Goal: Task Accomplishment & Management: Use online tool/utility

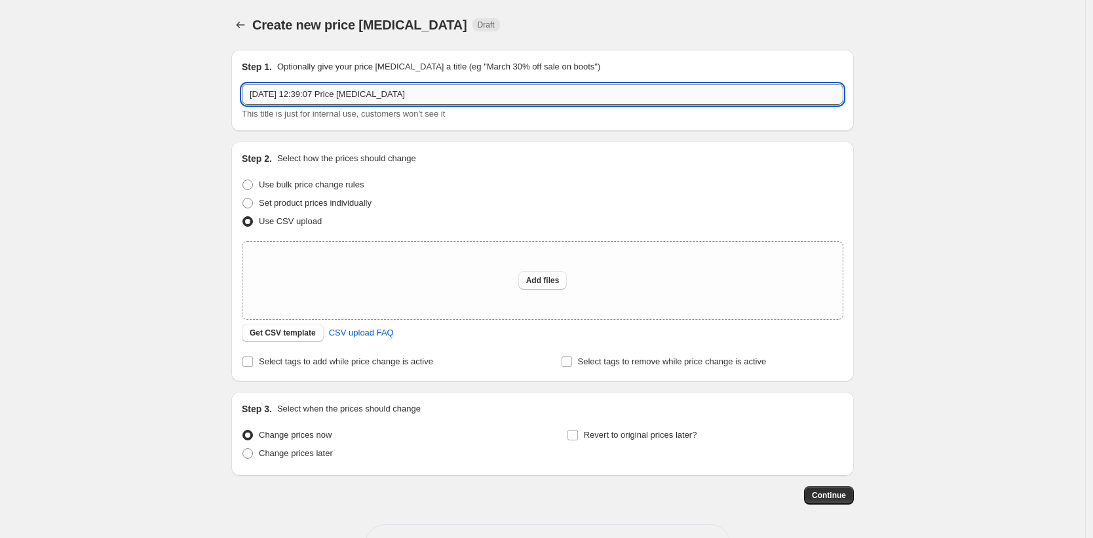
click at [376, 94] on input "[DATE] 12:39:07 Price [MEDICAL_DATA]" at bounding box center [543, 94] width 602 height 21
type input "Start [DATE]"
click at [546, 279] on span "Add files" at bounding box center [542, 280] width 33 height 10
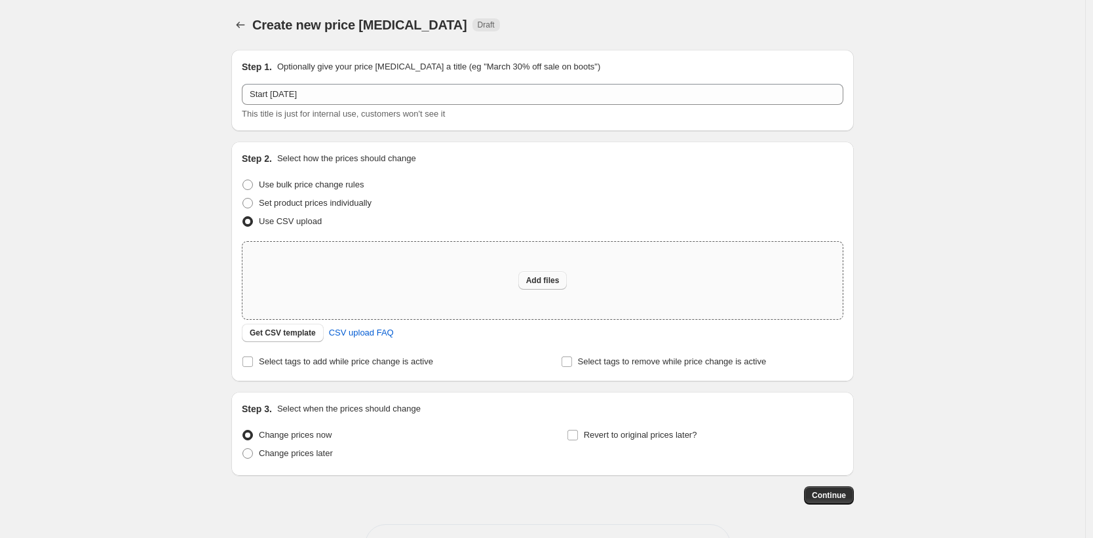
type input "C:\fakepath\start-1st-sept.csv"
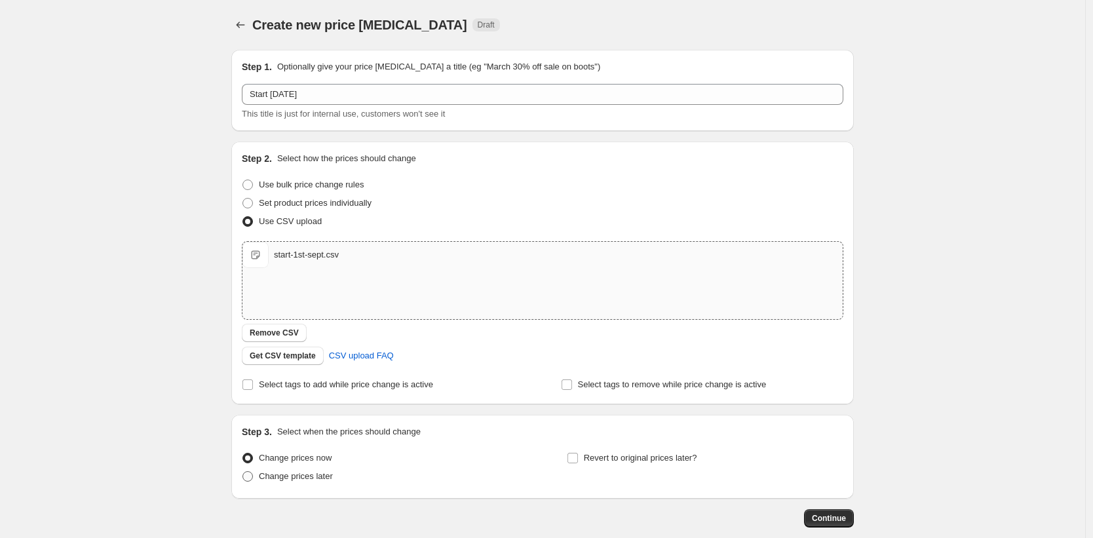
click at [307, 478] on span "Change prices later" at bounding box center [296, 476] width 74 height 10
click at [243, 472] on input "Change prices later" at bounding box center [242, 471] width 1 height 1
radio input "true"
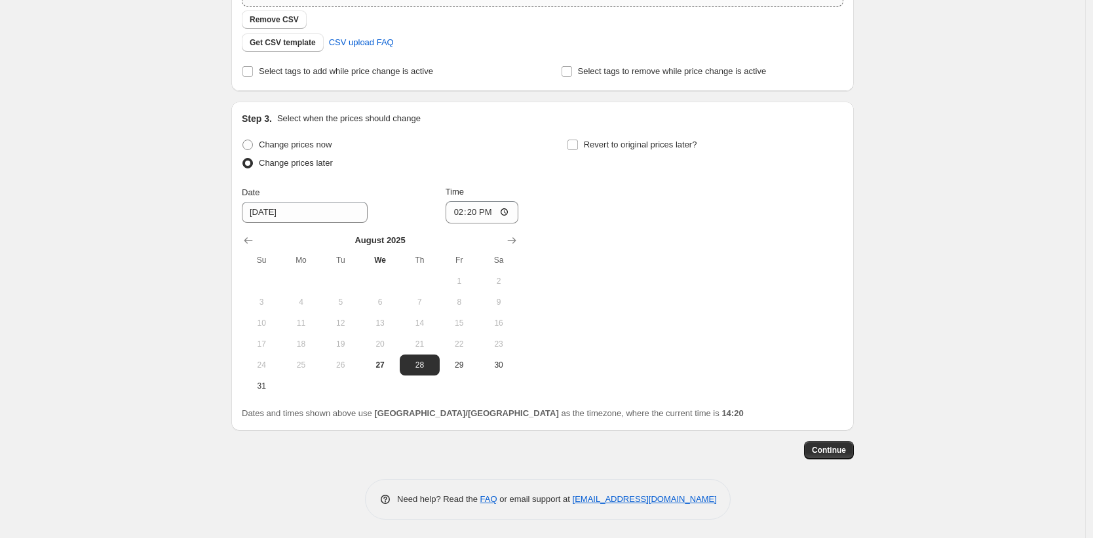
scroll to position [315, 0]
click at [477, 364] on button "29" at bounding box center [459, 363] width 39 height 21
click at [510, 366] on span "30" at bounding box center [498, 363] width 29 height 10
type input "[DATE]"
click at [471, 208] on input "14:20" at bounding box center [482, 211] width 73 height 22
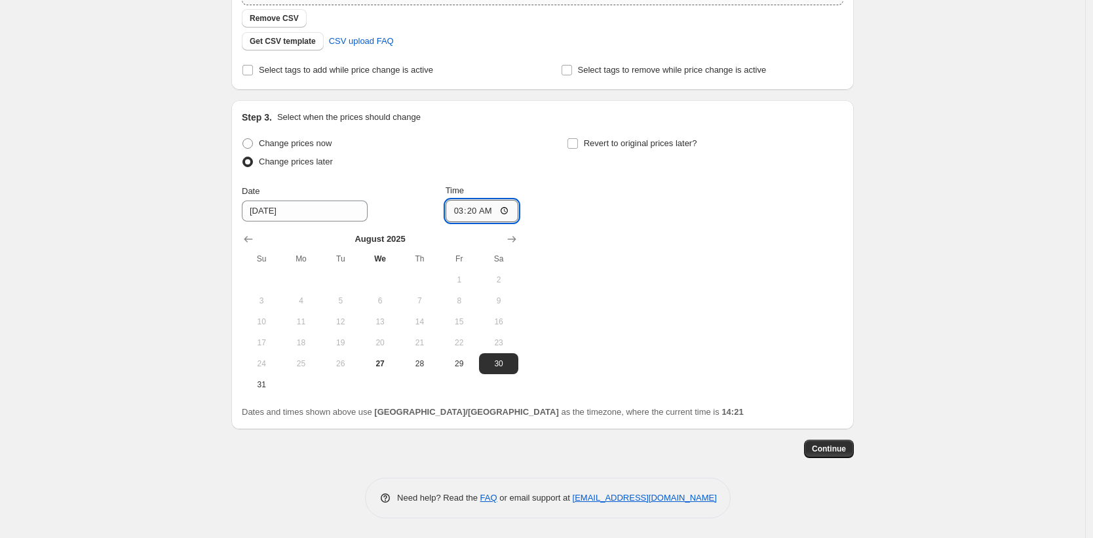
type input "03:00"
click at [839, 446] on span "Continue" at bounding box center [829, 449] width 34 height 10
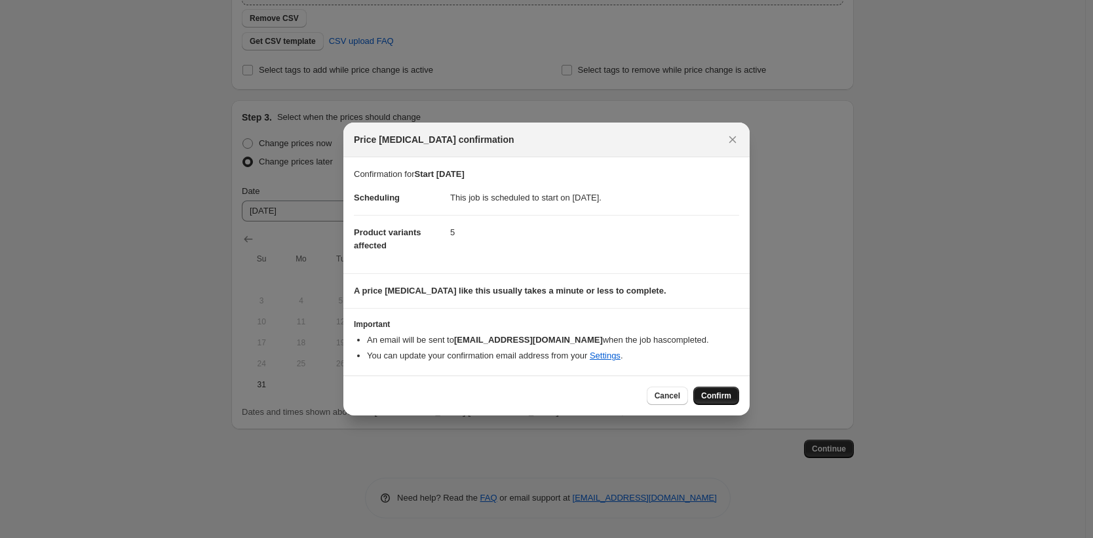
click at [716, 393] on span "Confirm" at bounding box center [716, 396] width 30 height 10
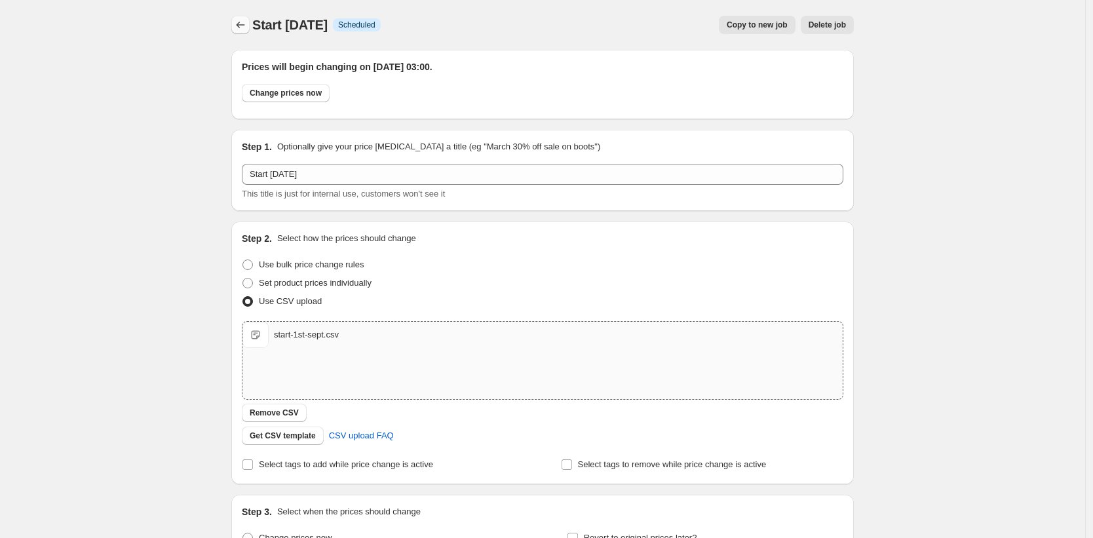
click at [243, 24] on icon "Price change jobs" at bounding box center [240, 24] width 13 height 13
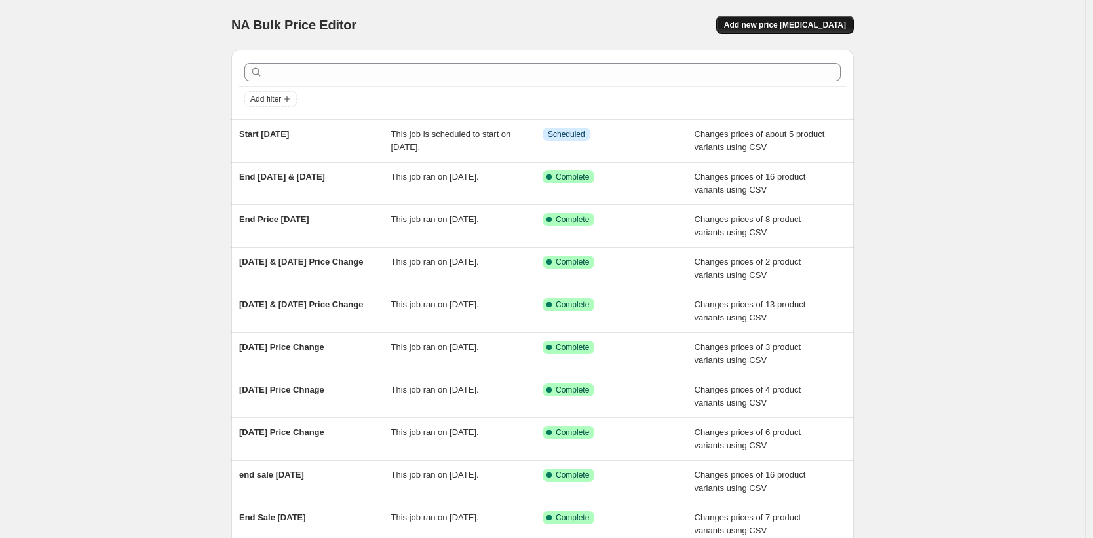
click at [780, 26] on span "Add new price [MEDICAL_DATA]" at bounding box center [785, 25] width 122 height 10
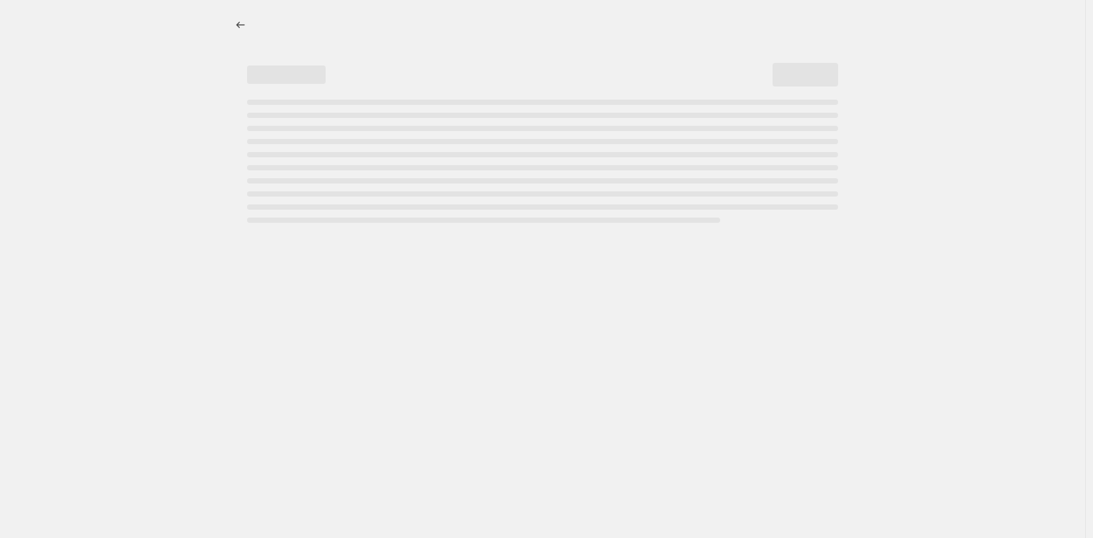
select select "percentage"
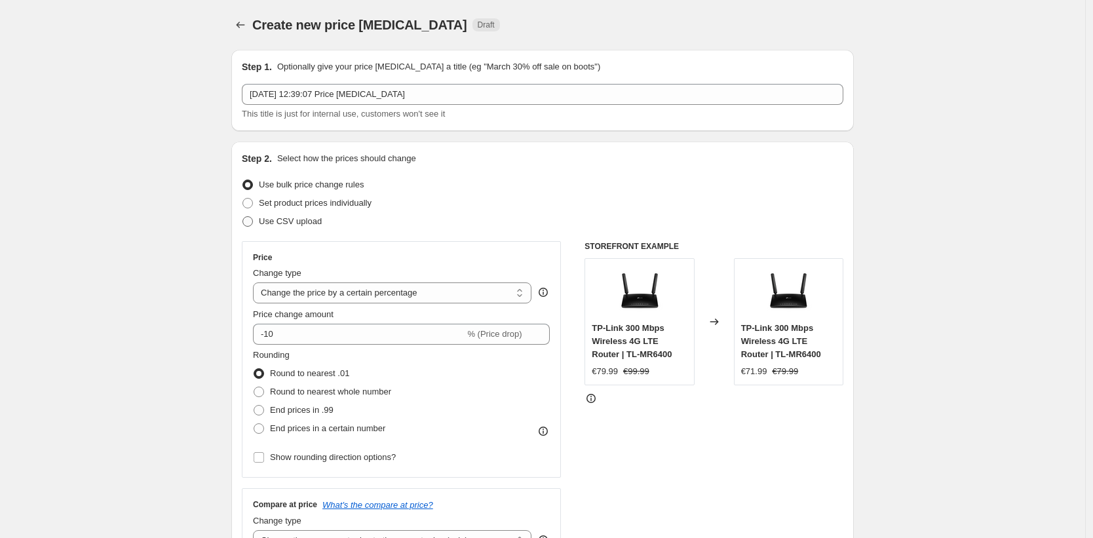
click at [285, 218] on span "Use CSV upload" at bounding box center [290, 221] width 63 height 10
click at [243, 217] on input "Use CSV upload" at bounding box center [242, 216] width 1 height 1
radio input "true"
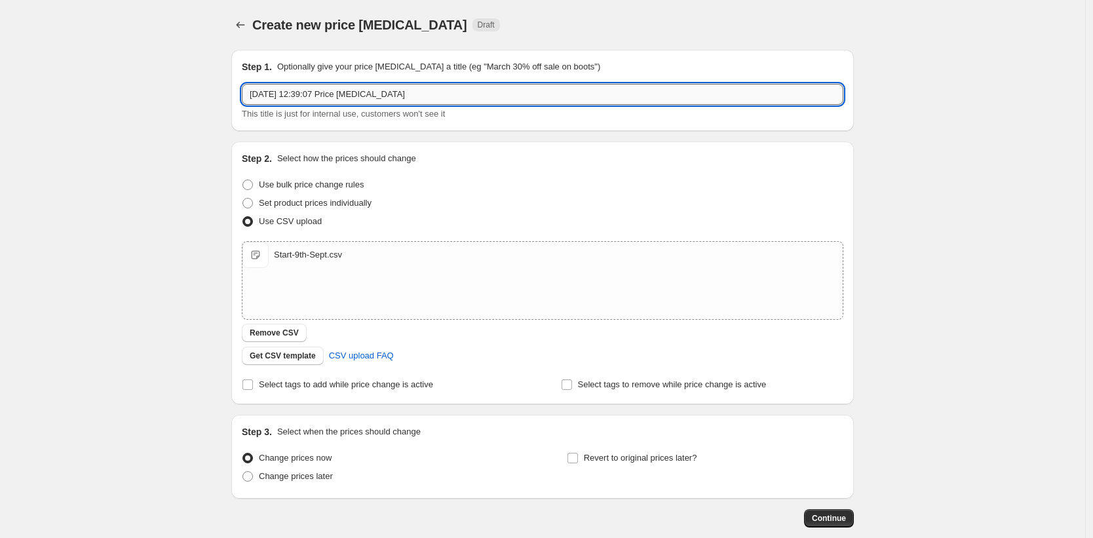
click at [324, 93] on input "[DATE] 12:39:07 Price [MEDICAL_DATA]" at bounding box center [543, 94] width 602 height 21
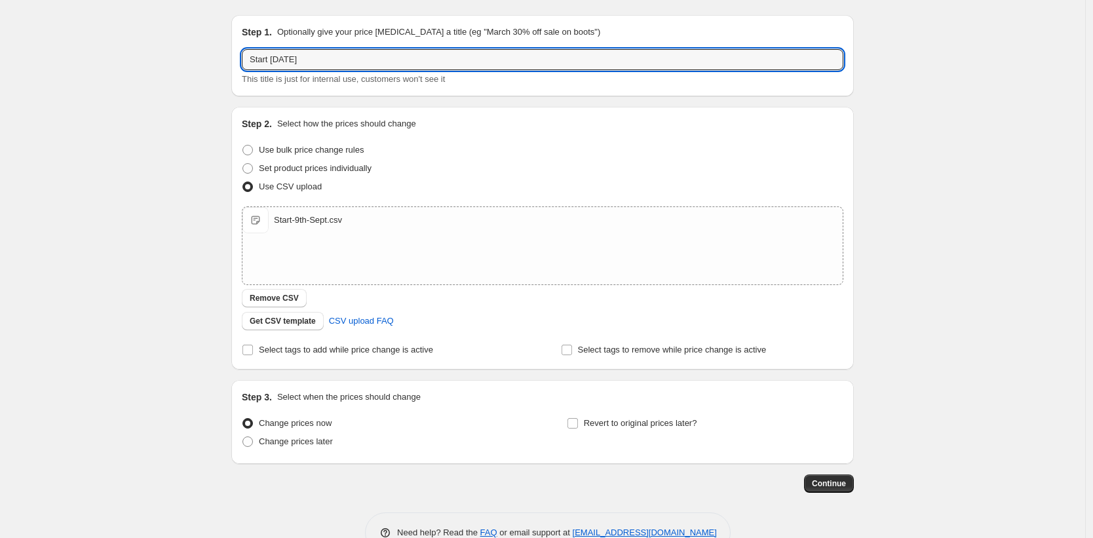
scroll to position [69, 0]
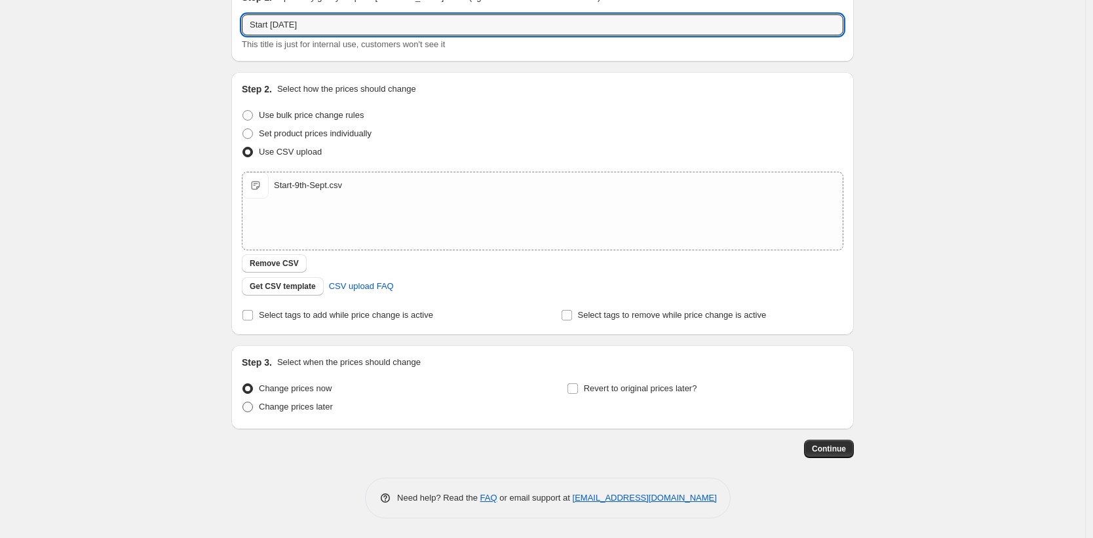
type input "Start [DATE]"
click at [282, 411] on span "Change prices later" at bounding box center [296, 407] width 74 height 10
click at [243, 402] on input "Change prices later" at bounding box center [242, 402] width 1 height 1
radio input "true"
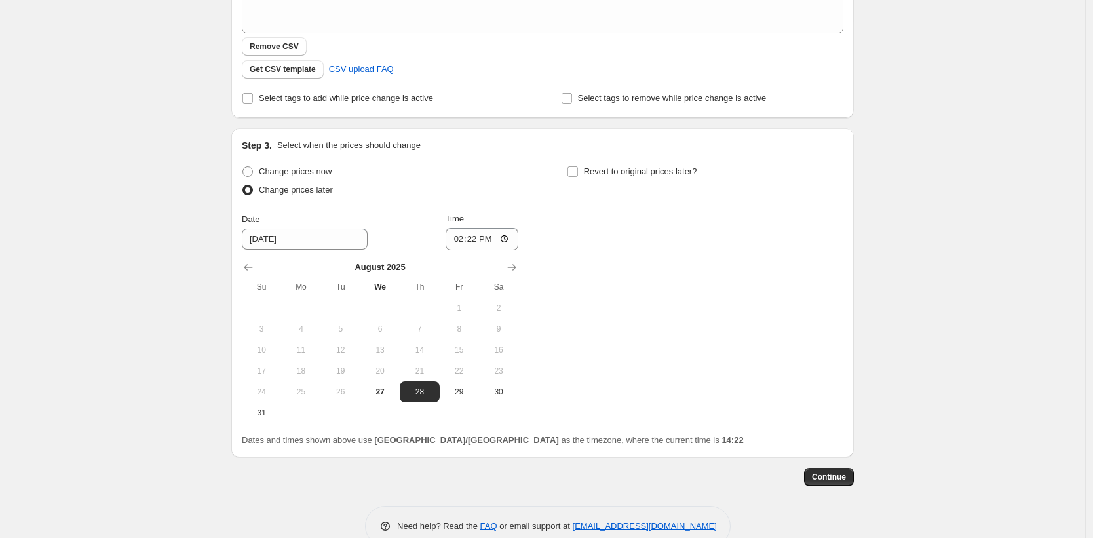
scroll to position [315, 0]
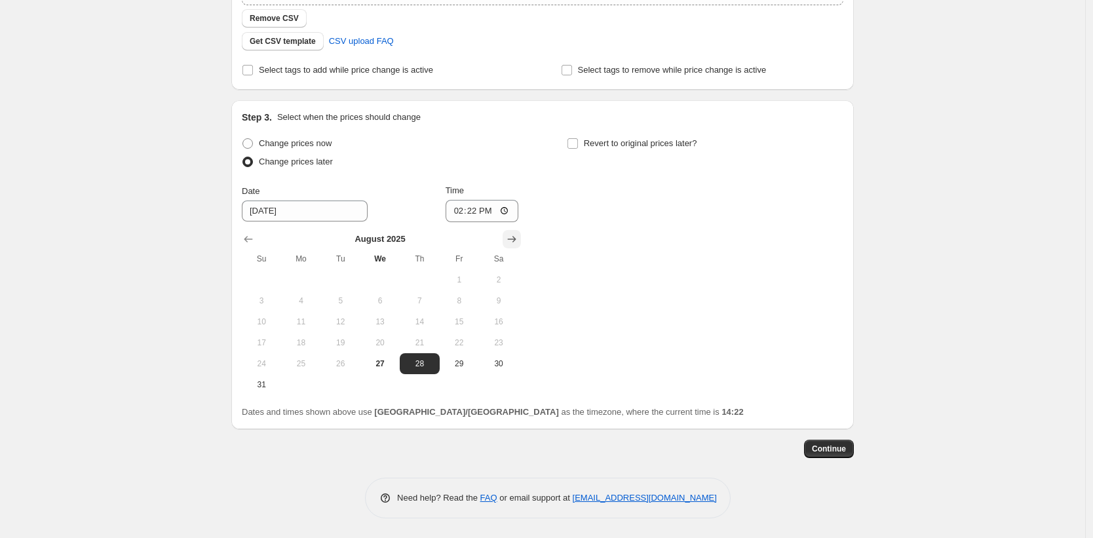
click at [516, 235] on icon "Show next month, September 2025" at bounding box center [511, 239] width 13 height 13
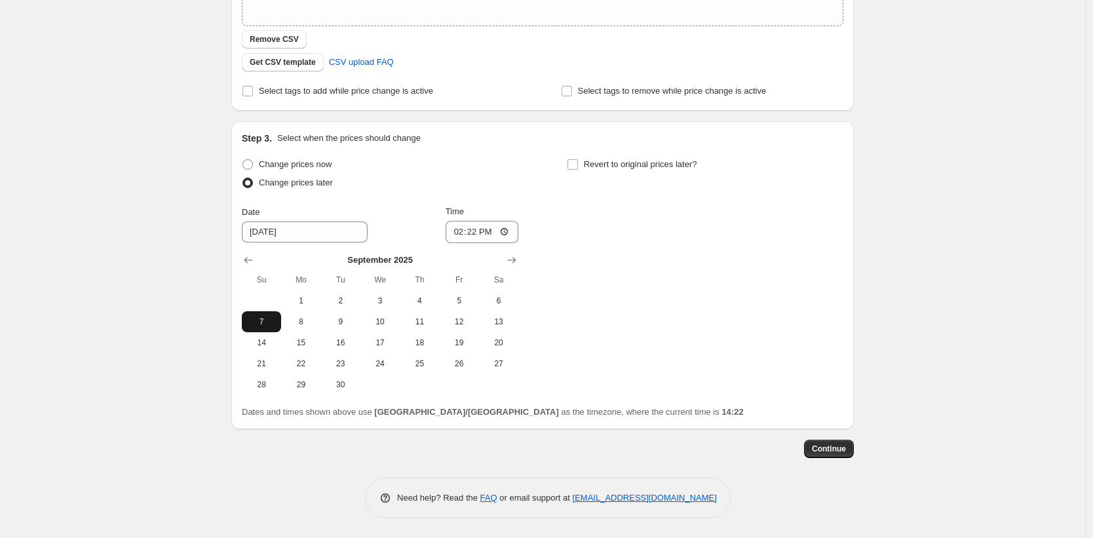
click at [271, 325] on span "7" at bounding box center [261, 322] width 29 height 10
type input "[DATE]"
click at [471, 233] on input "14:22" at bounding box center [482, 232] width 73 height 22
type input "03:00"
click at [834, 446] on span "Continue" at bounding box center [829, 449] width 34 height 10
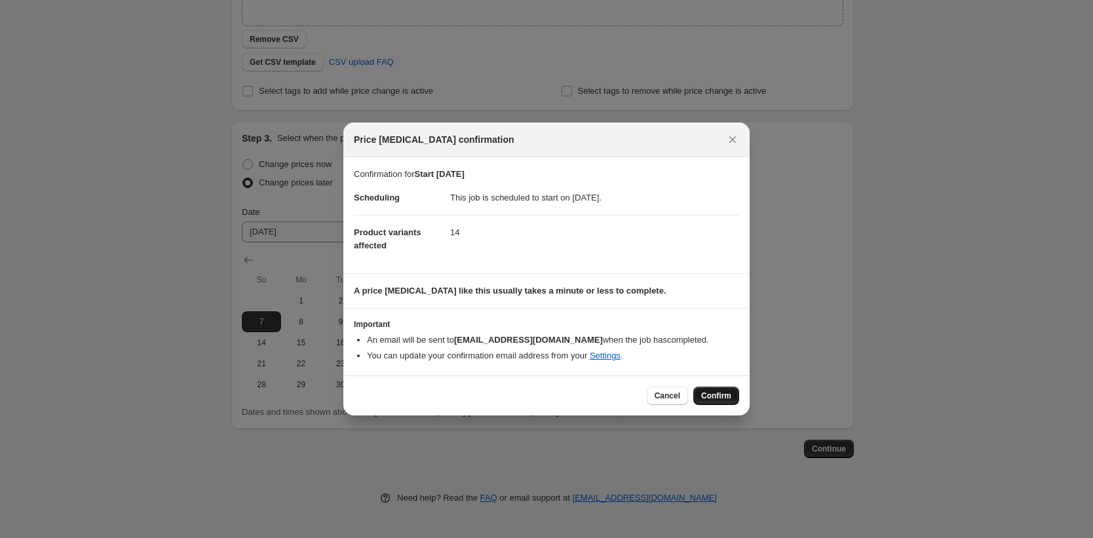
click at [722, 395] on span "Confirm" at bounding box center [716, 396] width 30 height 10
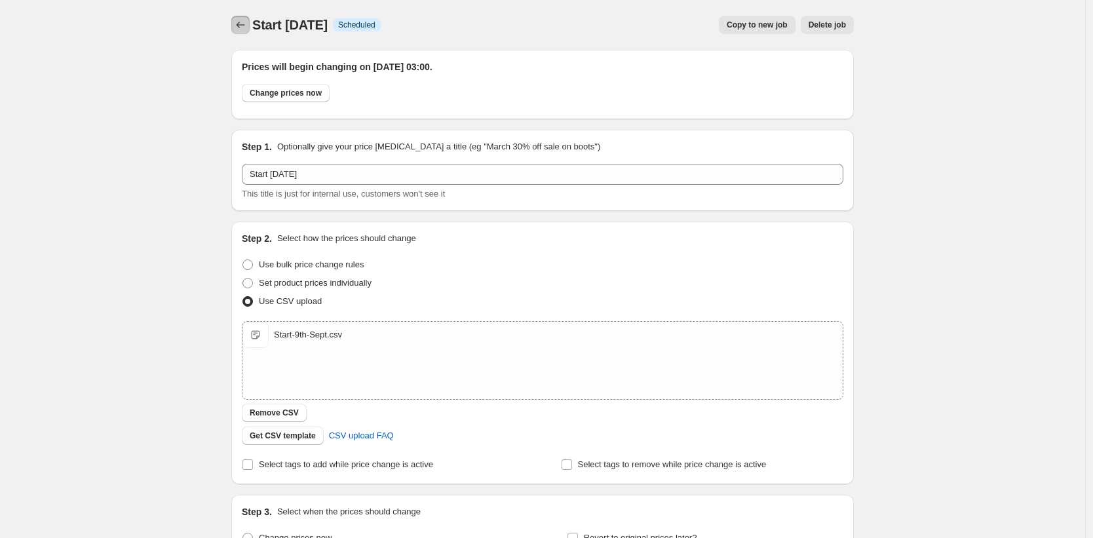
click at [243, 23] on icon "Price change jobs" at bounding box center [240, 24] width 13 height 13
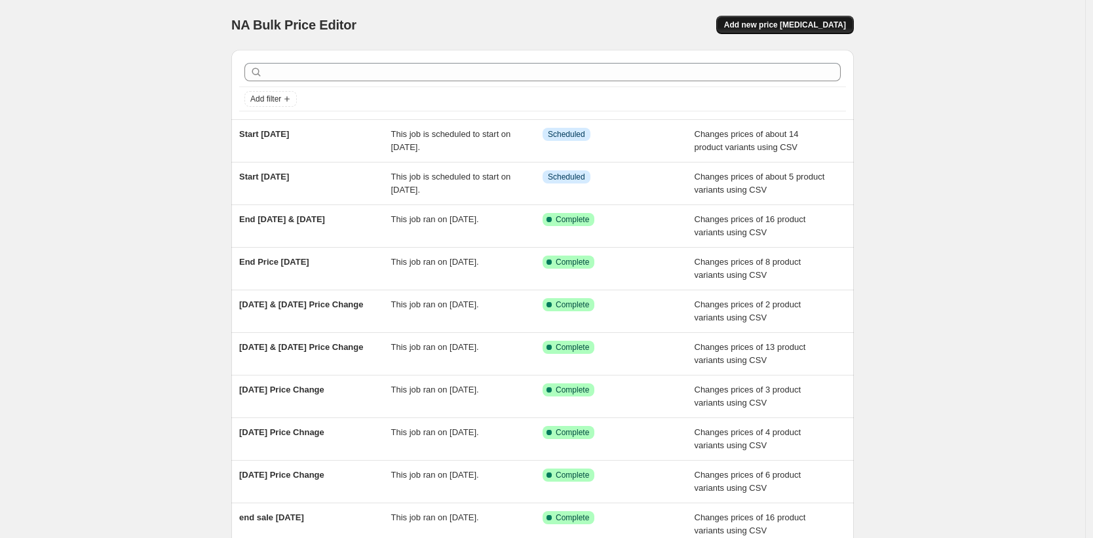
click at [786, 24] on span "Add new price [MEDICAL_DATA]" at bounding box center [785, 25] width 122 height 10
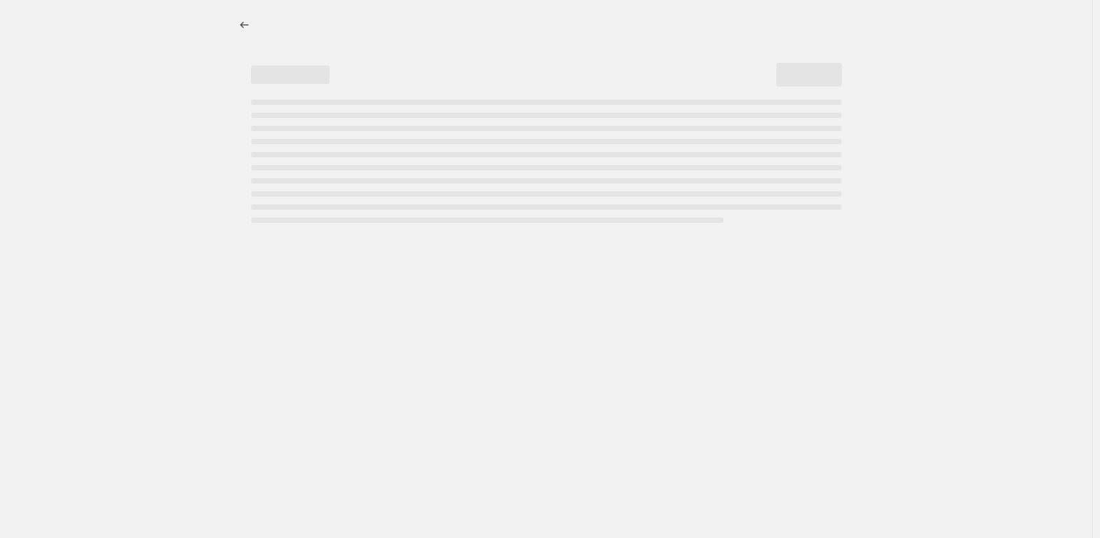
select select "percentage"
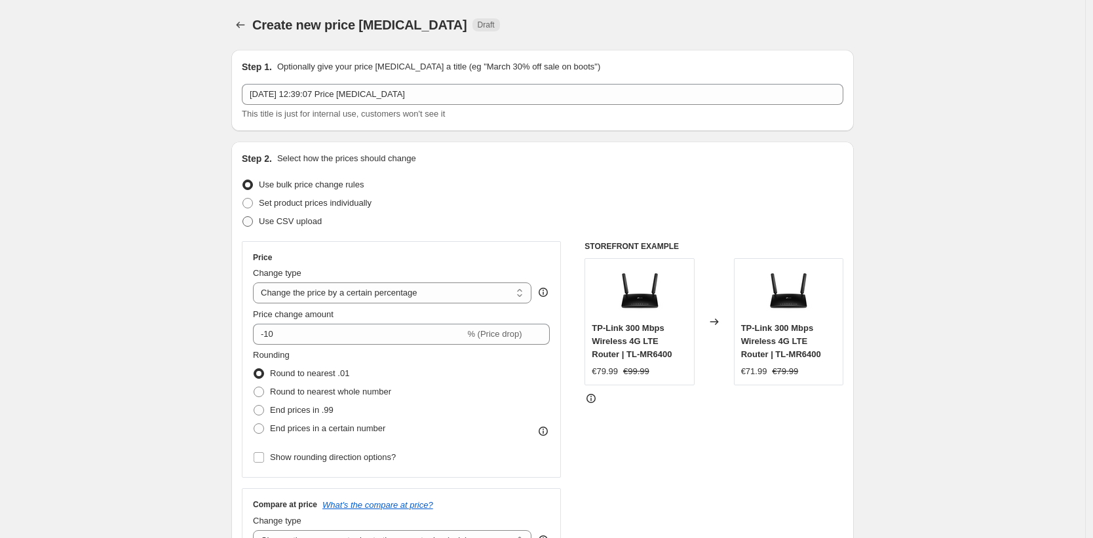
click at [279, 221] on span "Use CSV upload" at bounding box center [290, 221] width 63 height 10
click at [243, 217] on input "Use CSV upload" at bounding box center [242, 216] width 1 height 1
radio input "true"
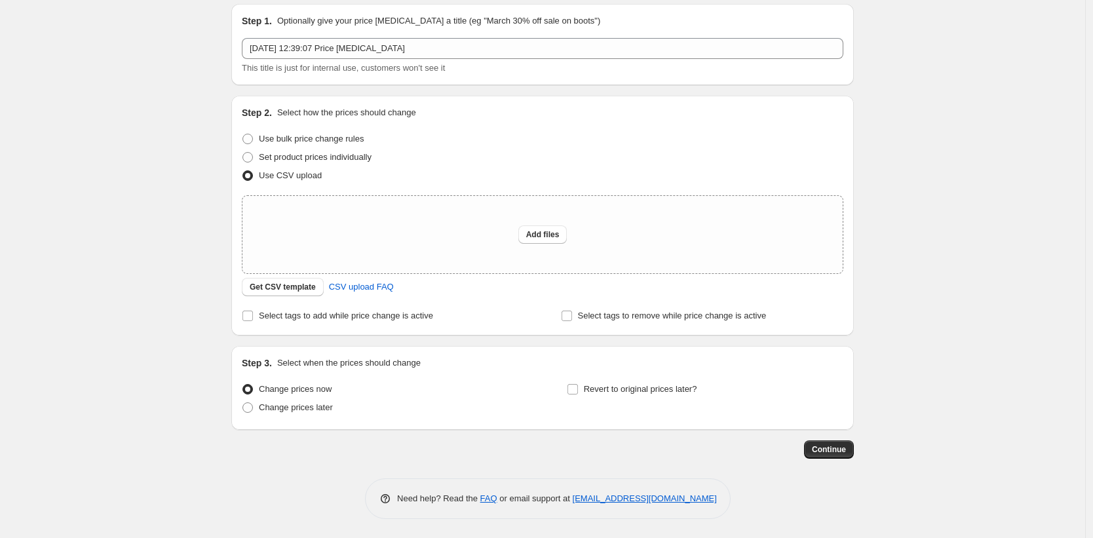
scroll to position [47, 0]
click at [300, 404] on span "Change prices later" at bounding box center [296, 407] width 74 height 10
click at [243, 402] on input "Change prices later" at bounding box center [242, 402] width 1 height 1
radio input "true"
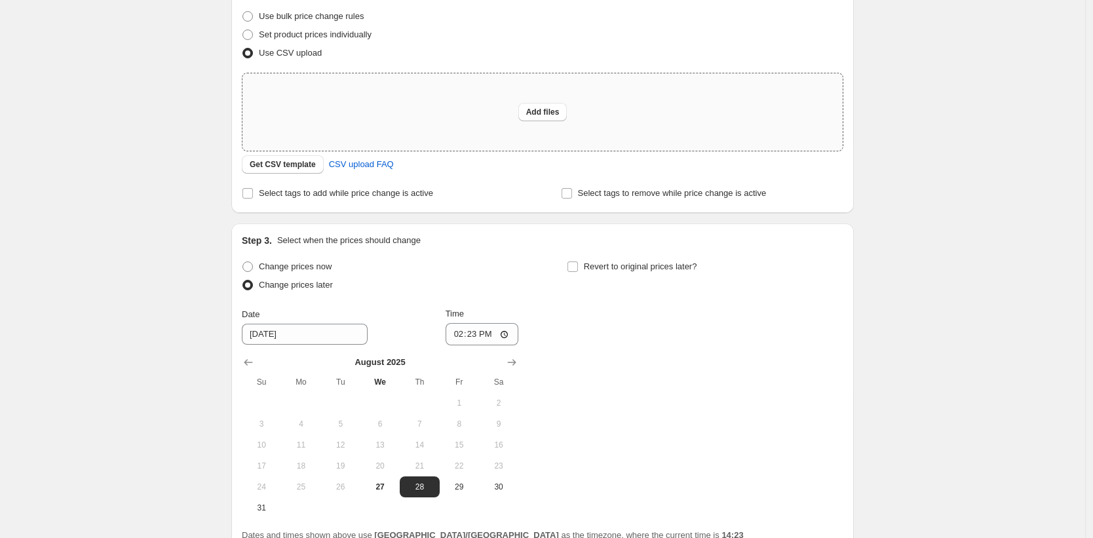
scroll to position [292, 0]
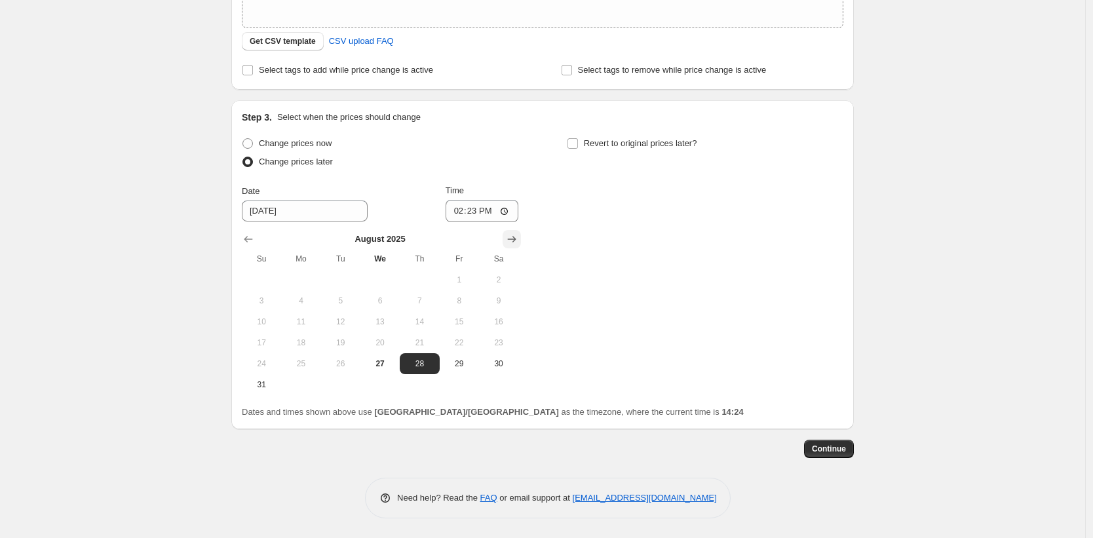
click at [518, 235] on icon "Show next month, September 2025" at bounding box center [511, 239] width 13 height 13
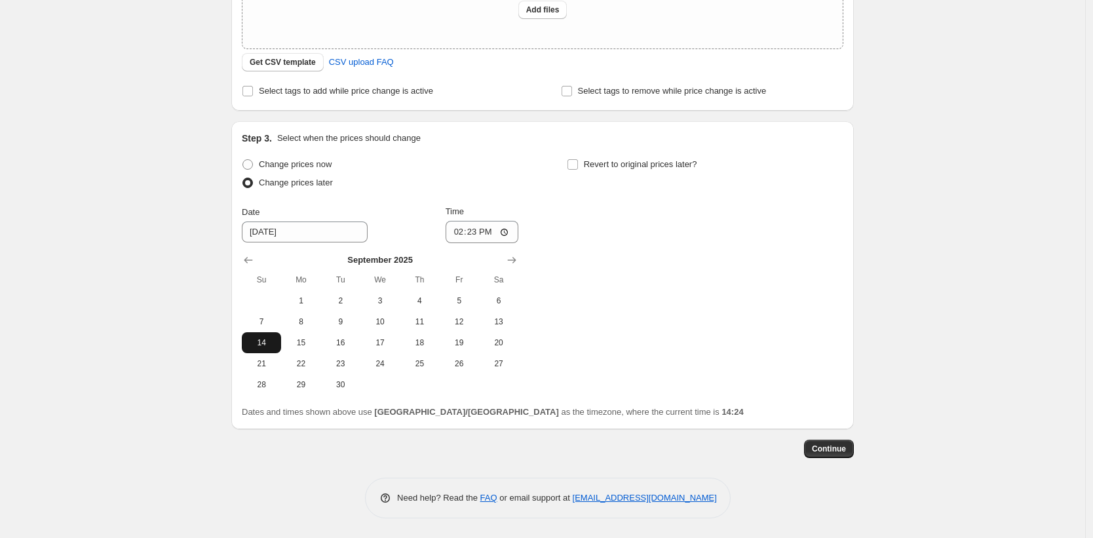
click at [249, 339] on button "14" at bounding box center [261, 342] width 39 height 21
type input "[DATE]"
click at [478, 230] on input "14:23" at bounding box center [482, 232] width 73 height 22
type input "03:00"
click at [509, 320] on span "13" at bounding box center [498, 322] width 29 height 10
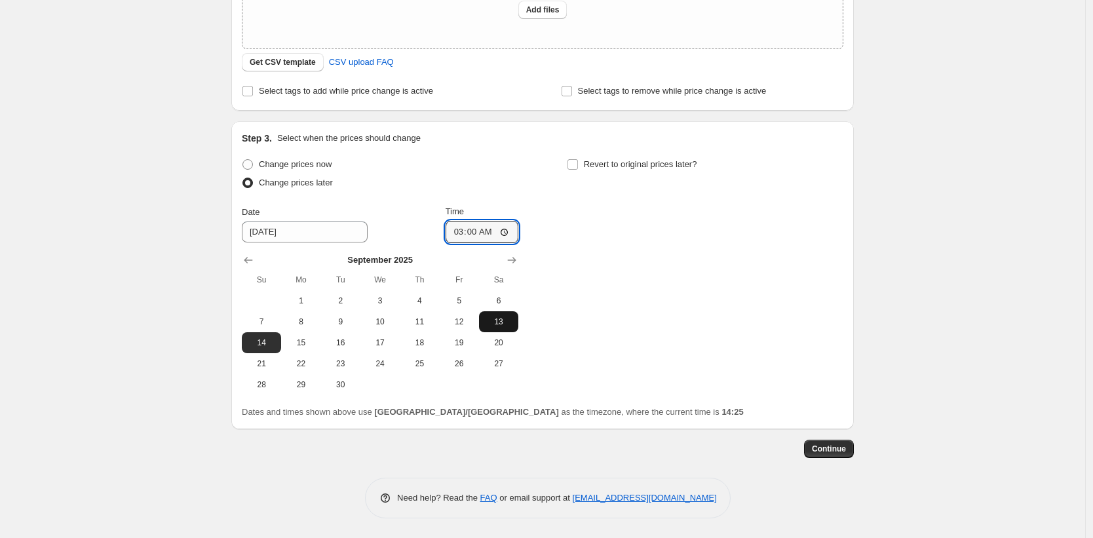
type input "[DATE]"
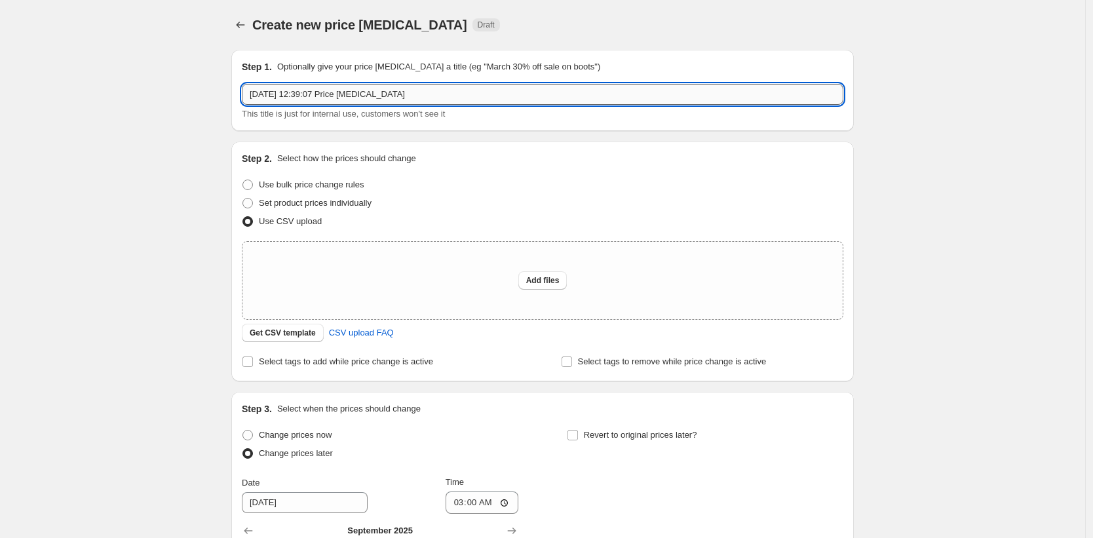
click at [370, 97] on input "[DATE] 12:39:07 Price [MEDICAL_DATA]" at bounding box center [543, 94] width 602 height 21
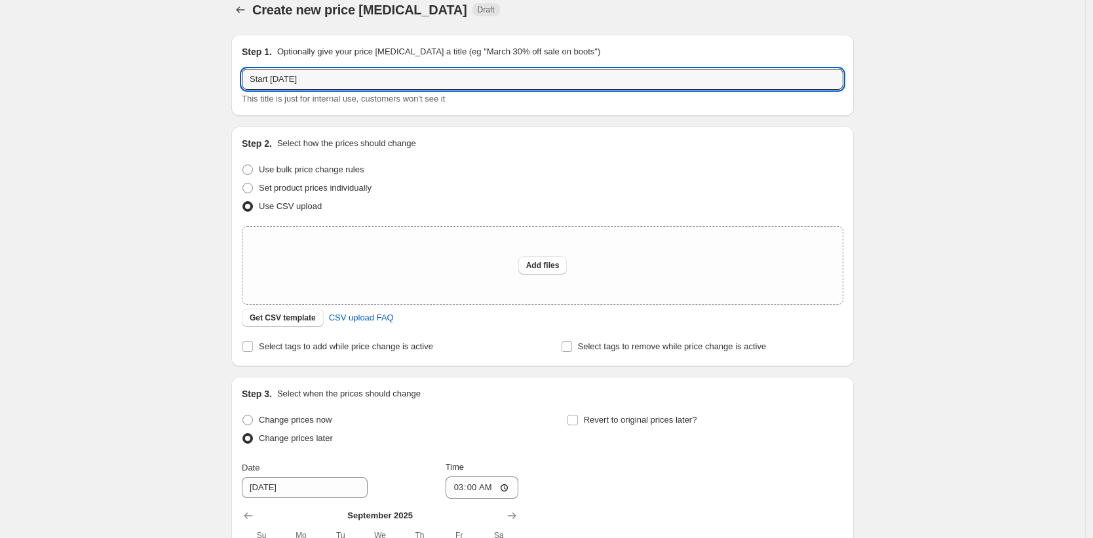
scroll to position [25, 0]
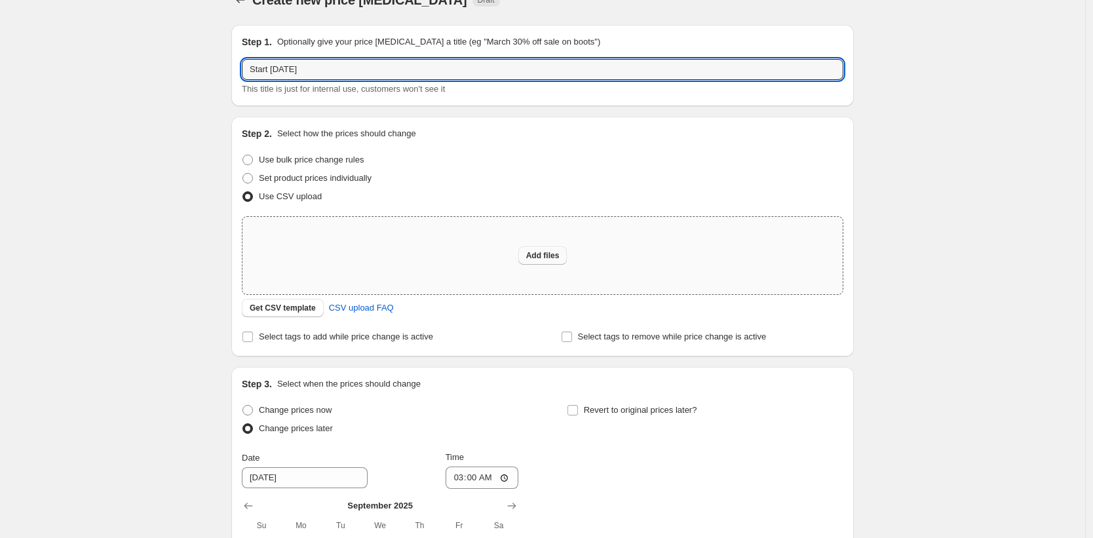
type input "Start [DATE]"
click at [541, 258] on span "Add files" at bounding box center [542, 255] width 33 height 10
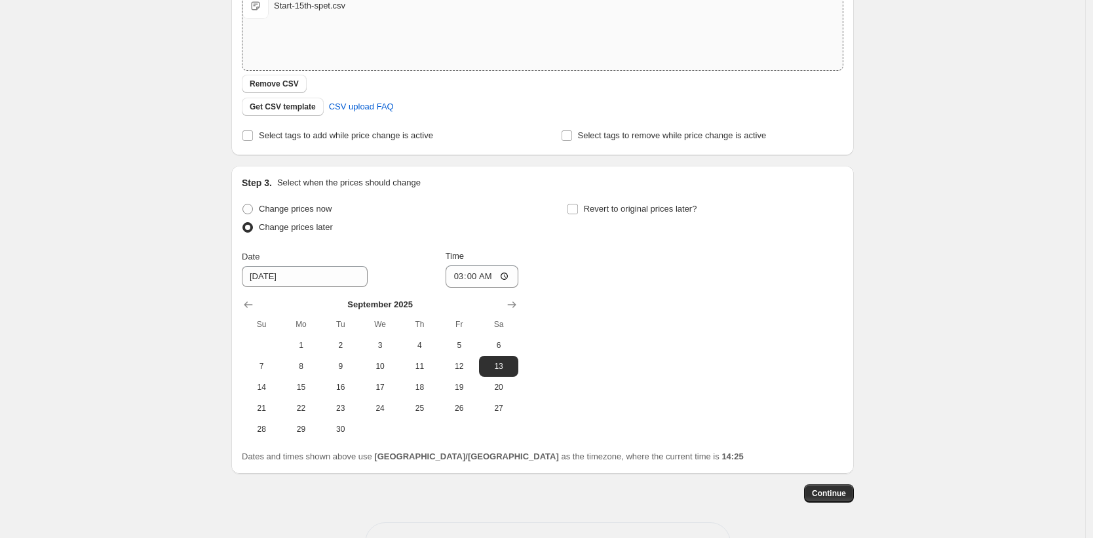
scroll to position [294, 0]
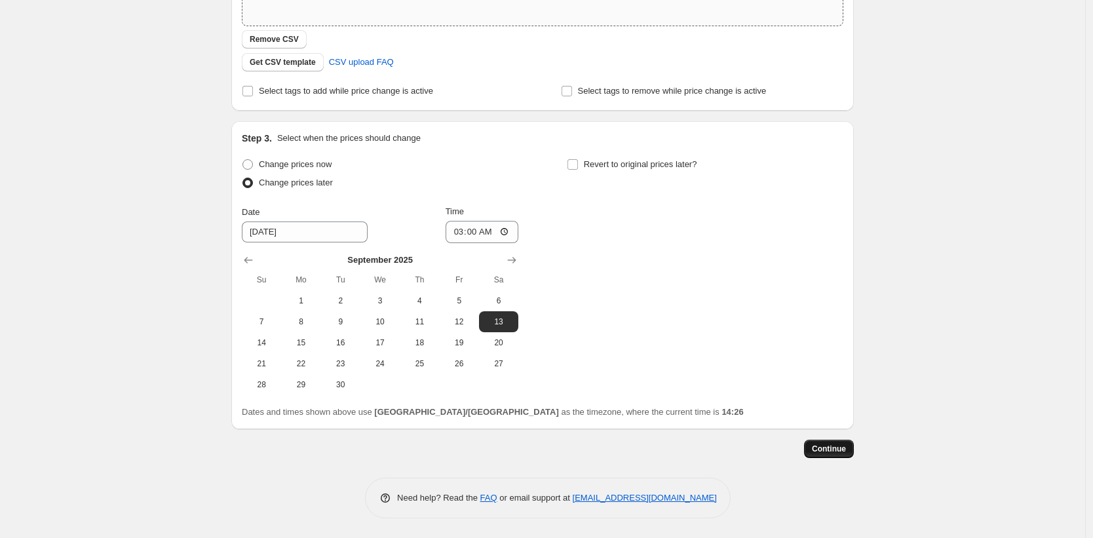
click at [834, 451] on span "Continue" at bounding box center [829, 449] width 34 height 10
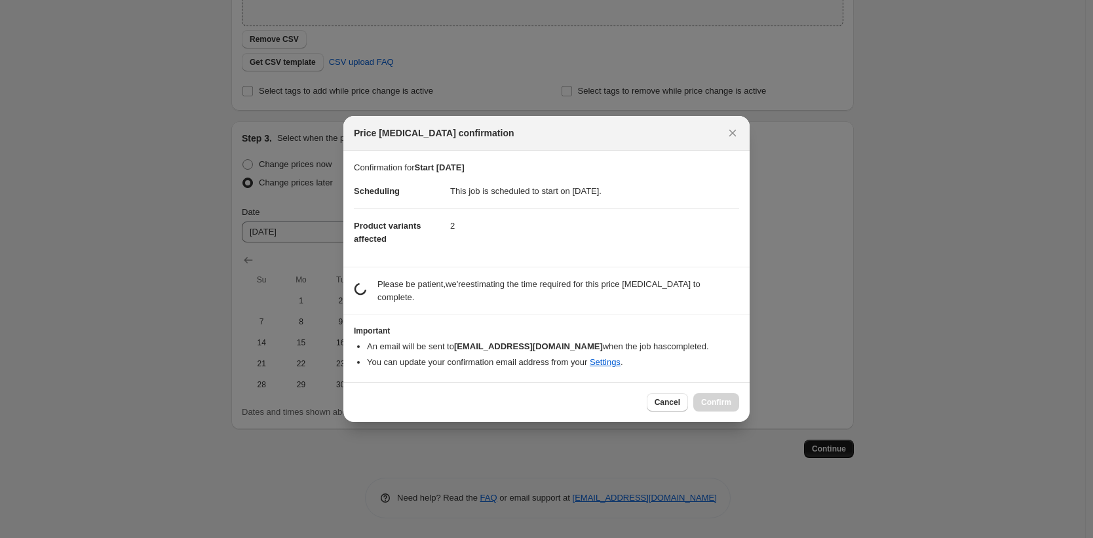
scroll to position [0, 0]
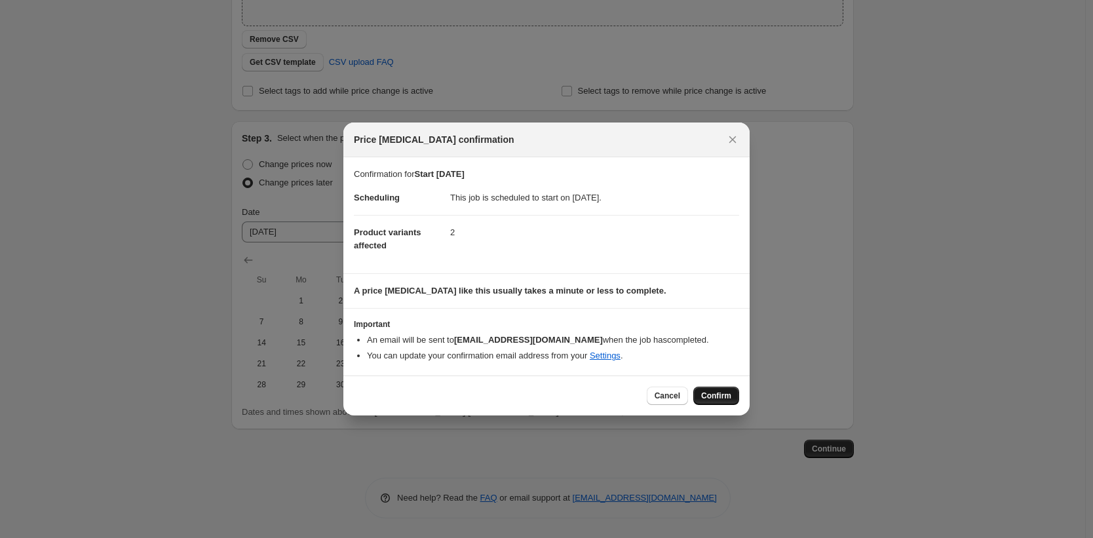
click at [721, 399] on span "Confirm" at bounding box center [716, 396] width 30 height 10
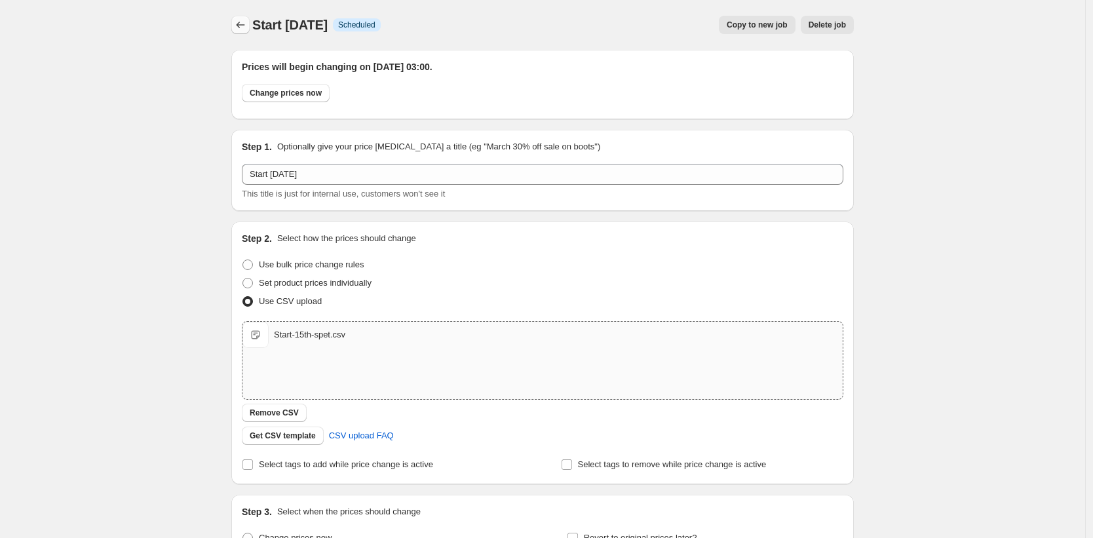
click at [242, 24] on icon "Price change jobs" at bounding box center [240, 24] width 13 height 13
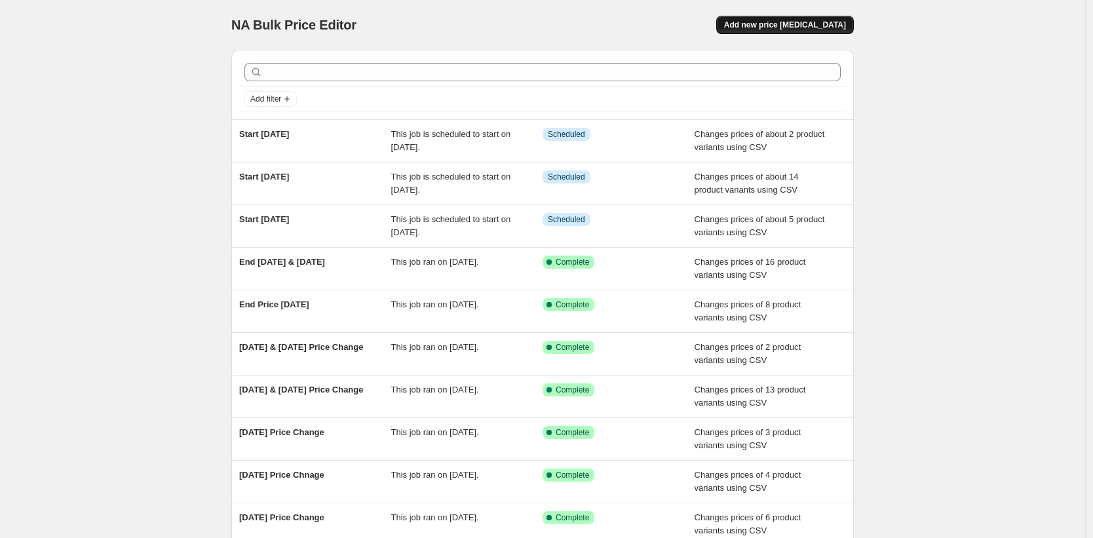
click at [778, 26] on span "Add new price [MEDICAL_DATA]" at bounding box center [785, 25] width 122 height 10
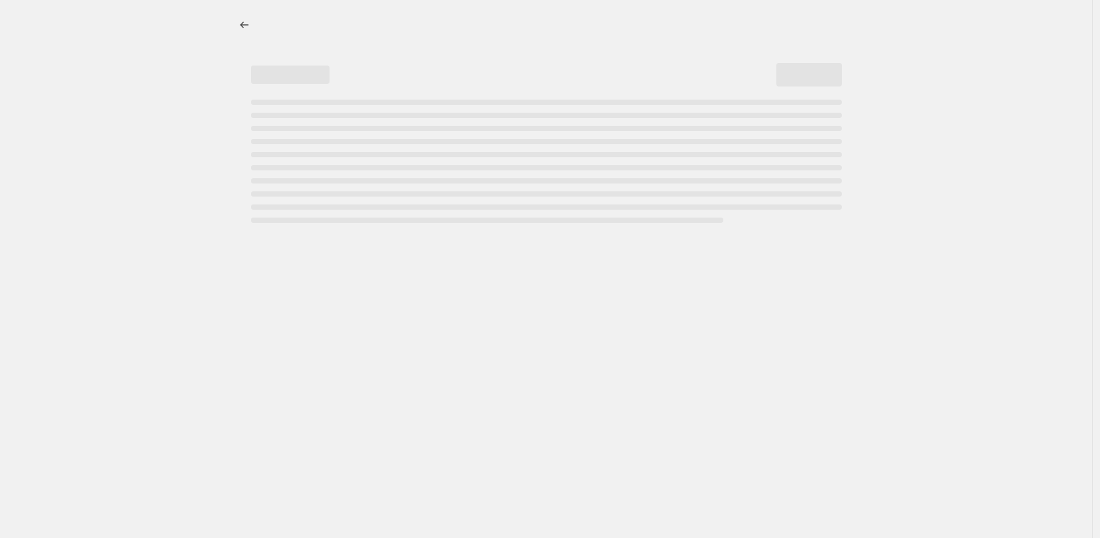
select select "percentage"
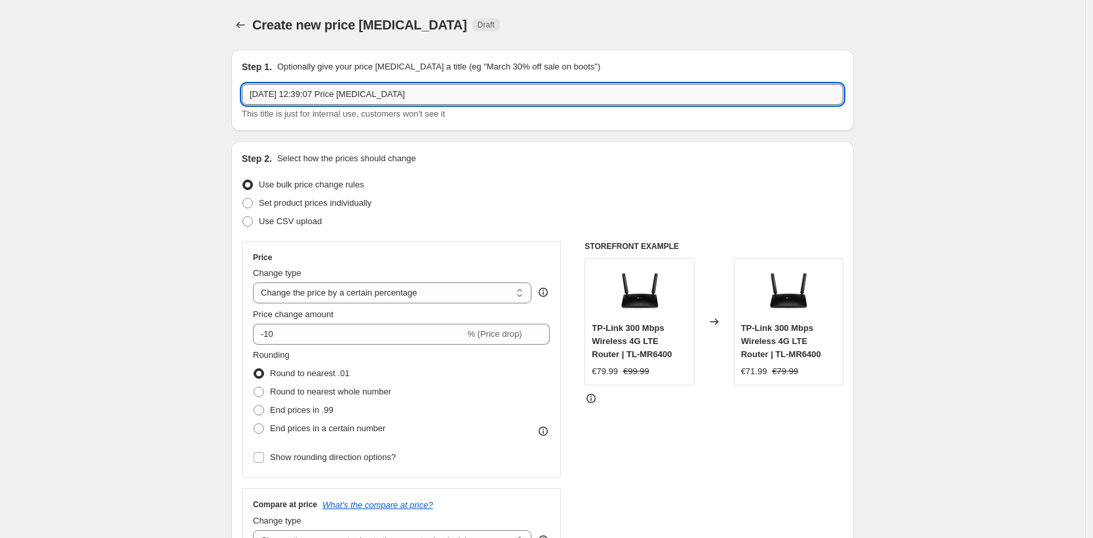
click at [314, 99] on input "[DATE] 12:39:07 Price [MEDICAL_DATA]" at bounding box center [543, 94] width 602 height 21
type input "End [DATE]"
click at [255, 214] on label "Use CSV upload" at bounding box center [282, 221] width 80 height 18
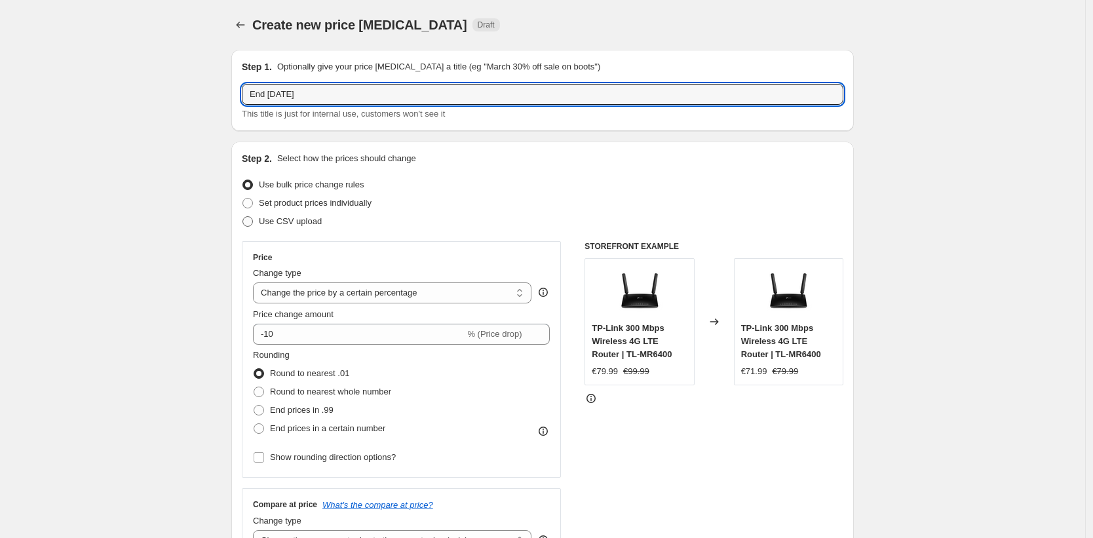
click at [243, 216] on input "Use CSV upload" at bounding box center [242, 216] width 1 height 1
radio input "true"
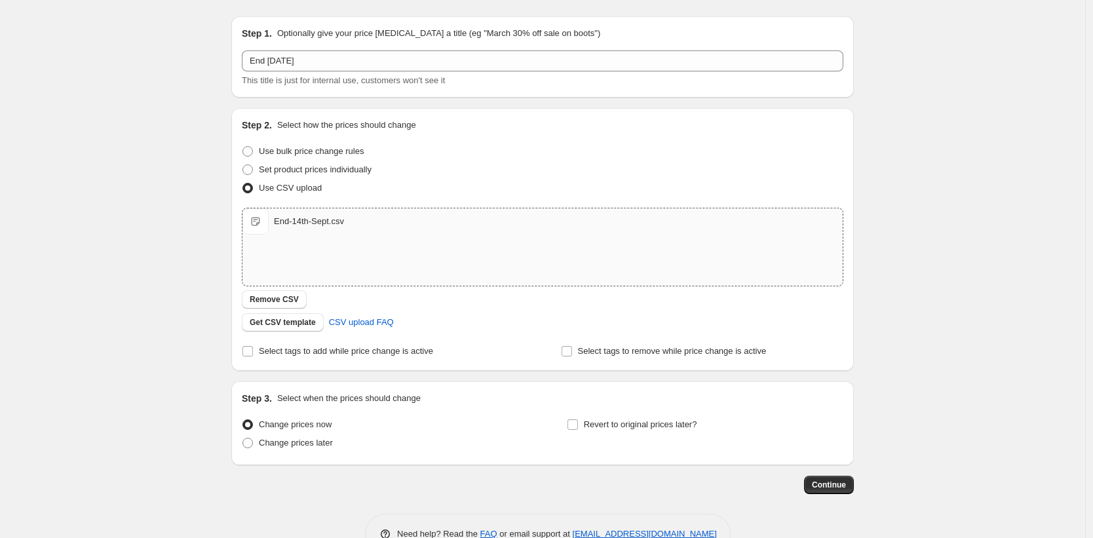
scroll to position [69, 0]
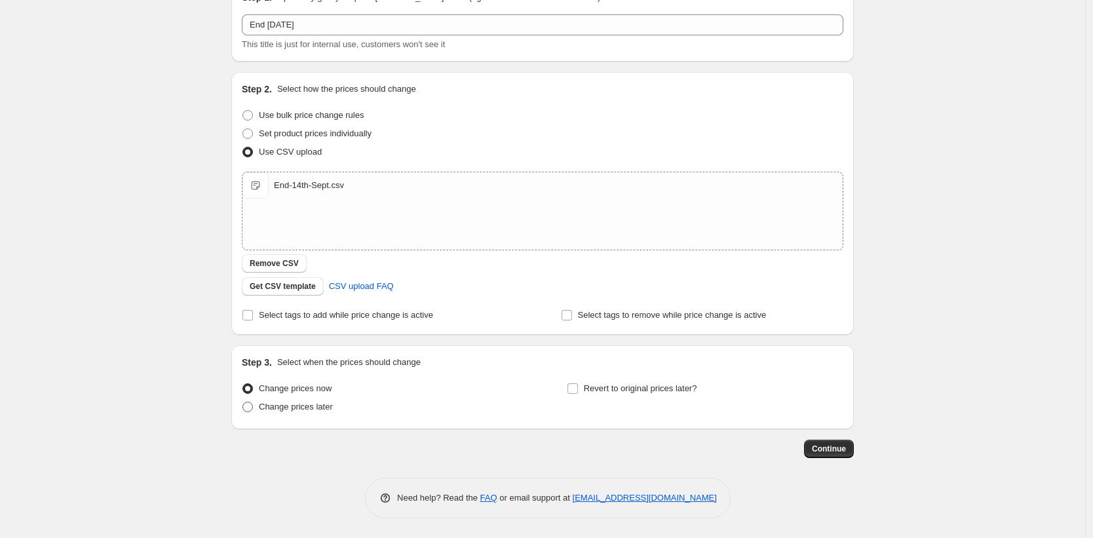
click at [317, 406] on span "Change prices later" at bounding box center [296, 407] width 74 height 10
click at [243, 402] on input "Change prices later" at bounding box center [242, 402] width 1 height 1
radio input "true"
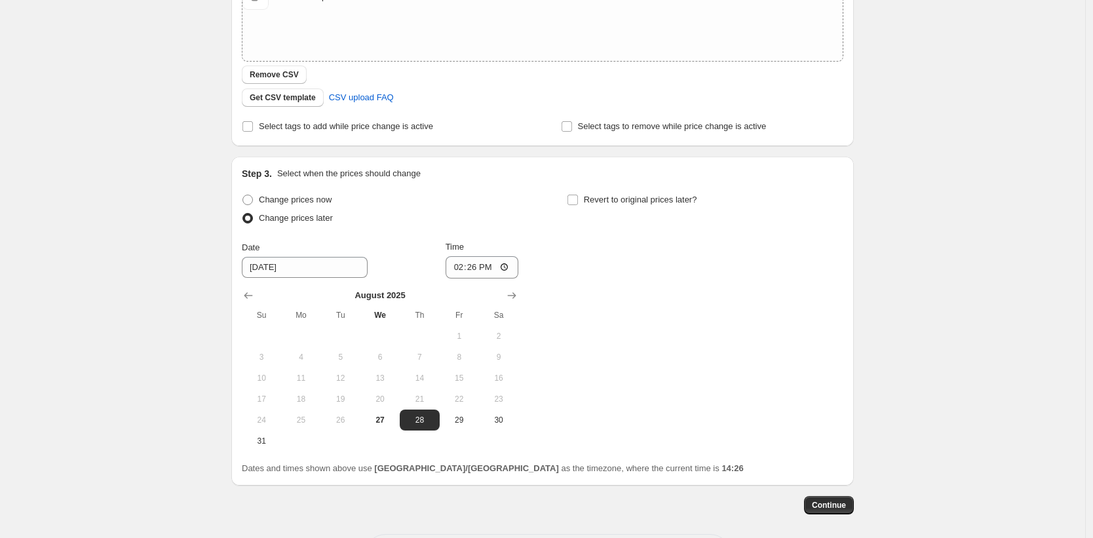
scroll to position [315, 0]
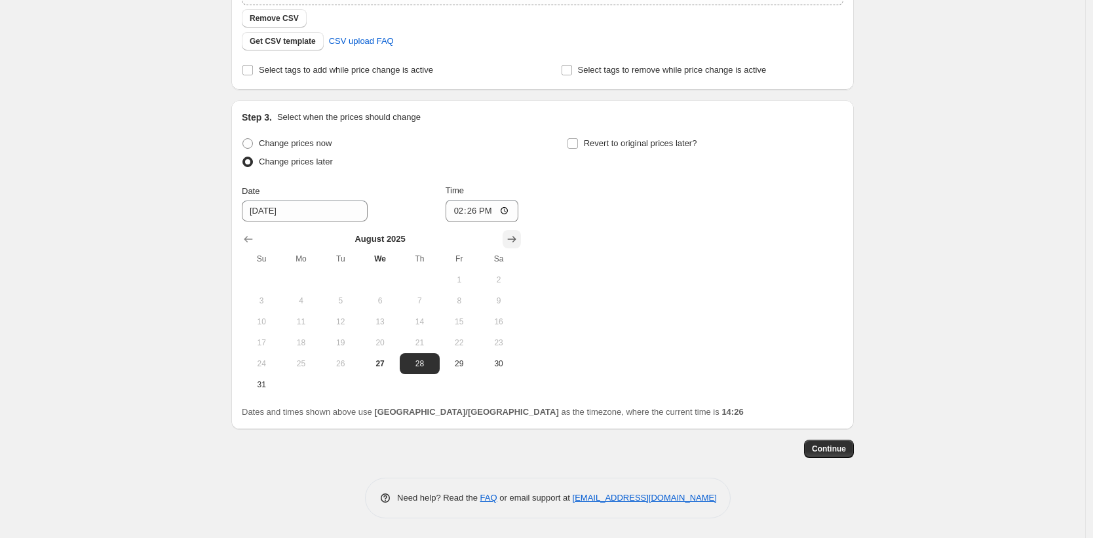
click at [516, 240] on icon "Show next month, September 2025" at bounding box center [511, 239] width 13 height 13
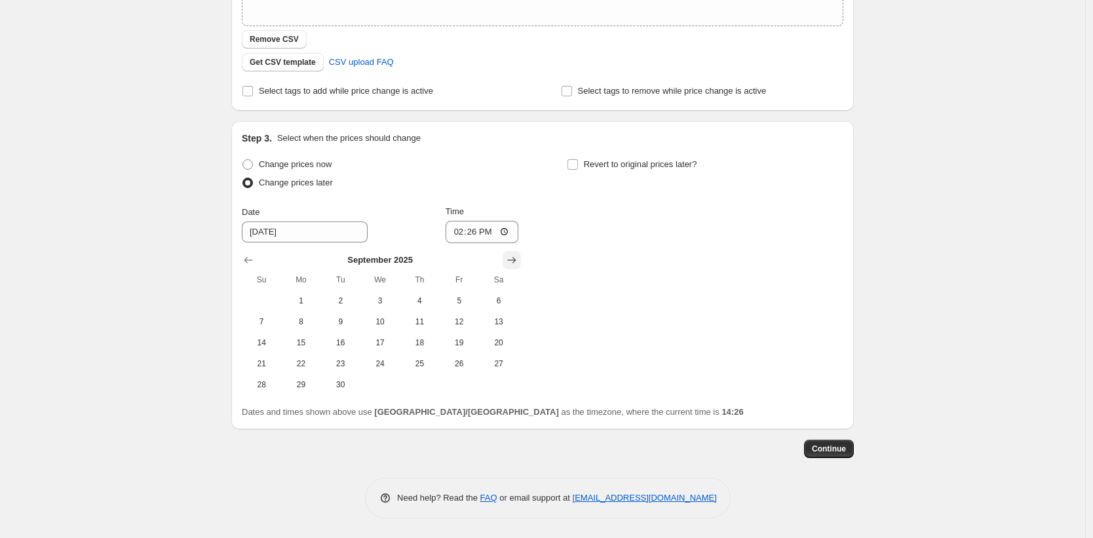
scroll to position [294, 0]
click at [330, 339] on span "16" at bounding box center [340, 342] width 29 height 10
type input "[DATE]"
click at [474, 233] on input "14:26" at bounding box center [482, 232] width 73 height 22
type input "03:00"
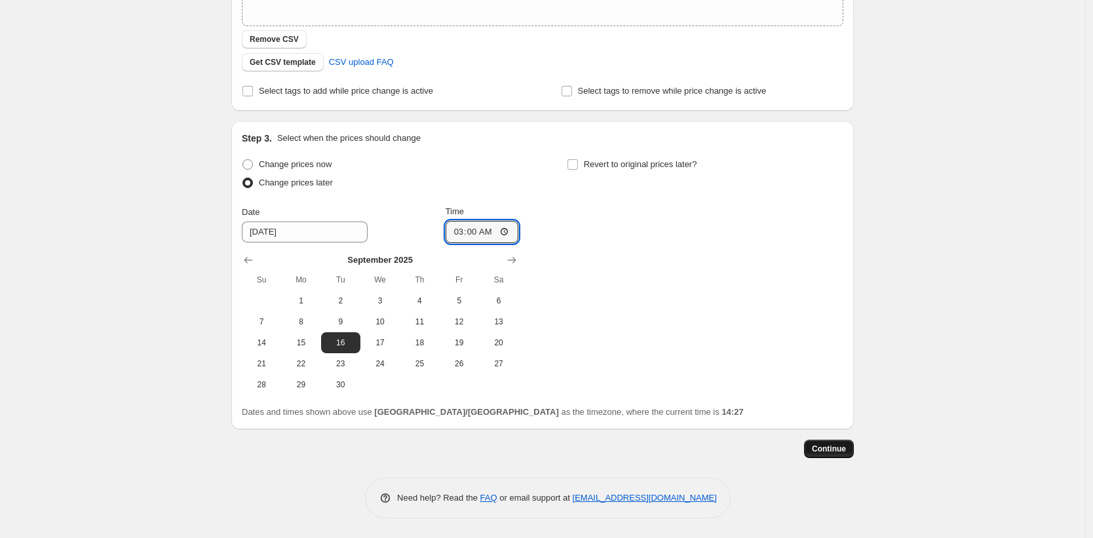
click at [840, 448] on span "Continue" at bounding box center [829, 449] width 34 height 10
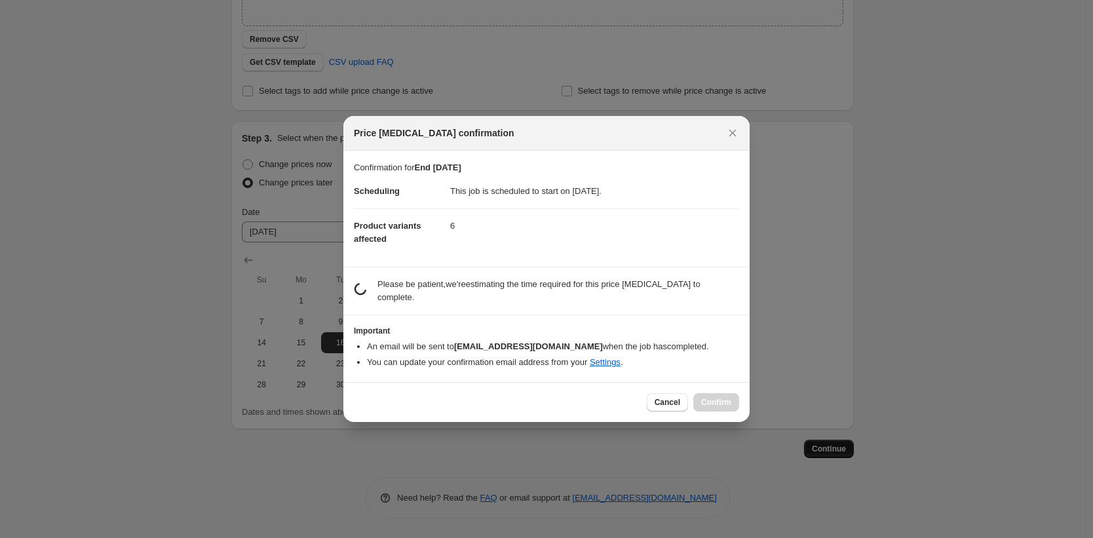
scroll to position [0, 0]
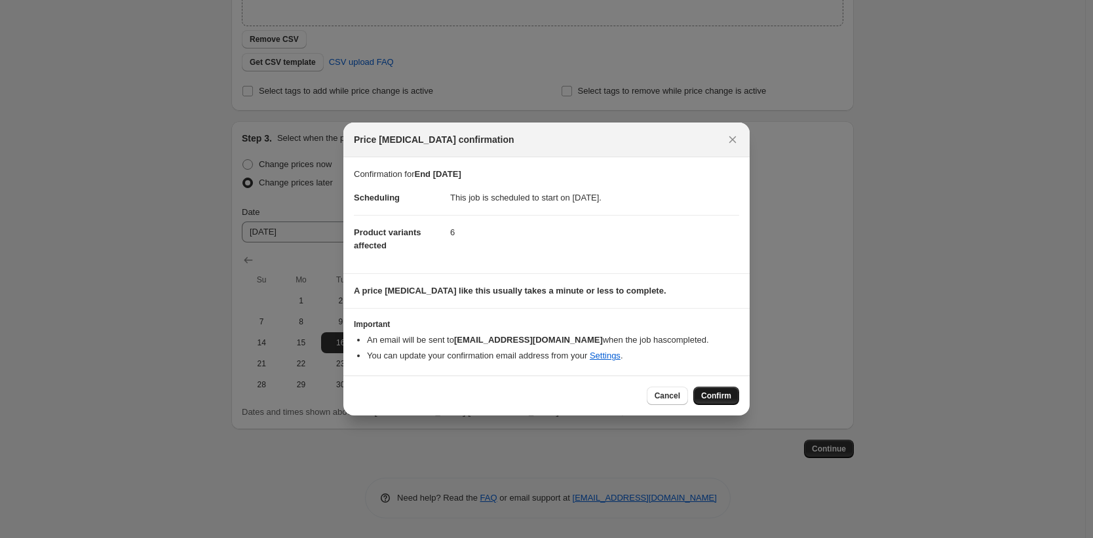
click at [726, 390] on button "Confirm" at bounding box center [716, 396] width 46 height 18
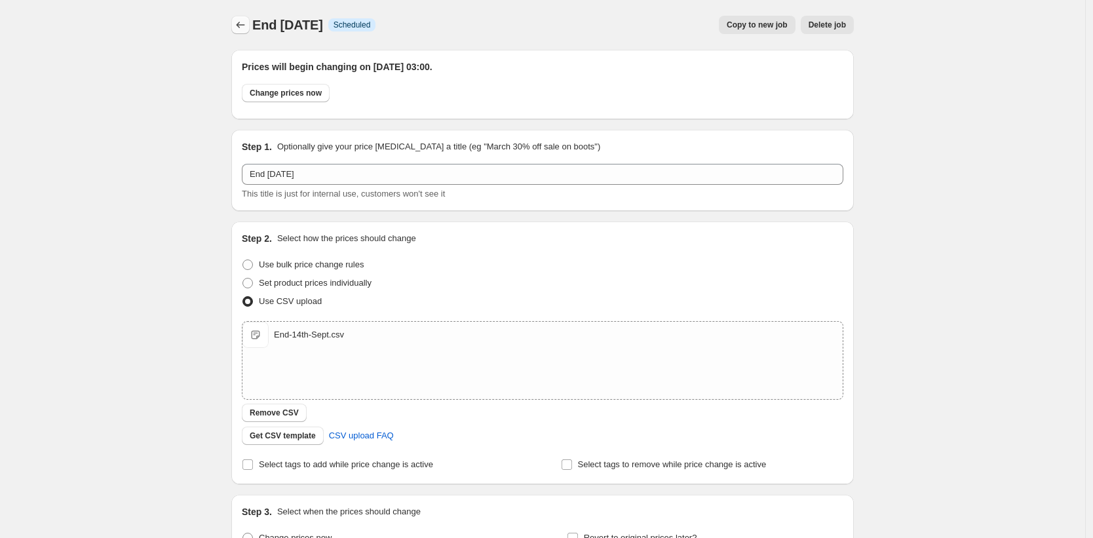
click at [247, 29] on icon "Price change jobs" at bounding box center [240, 24] width 13 height 13
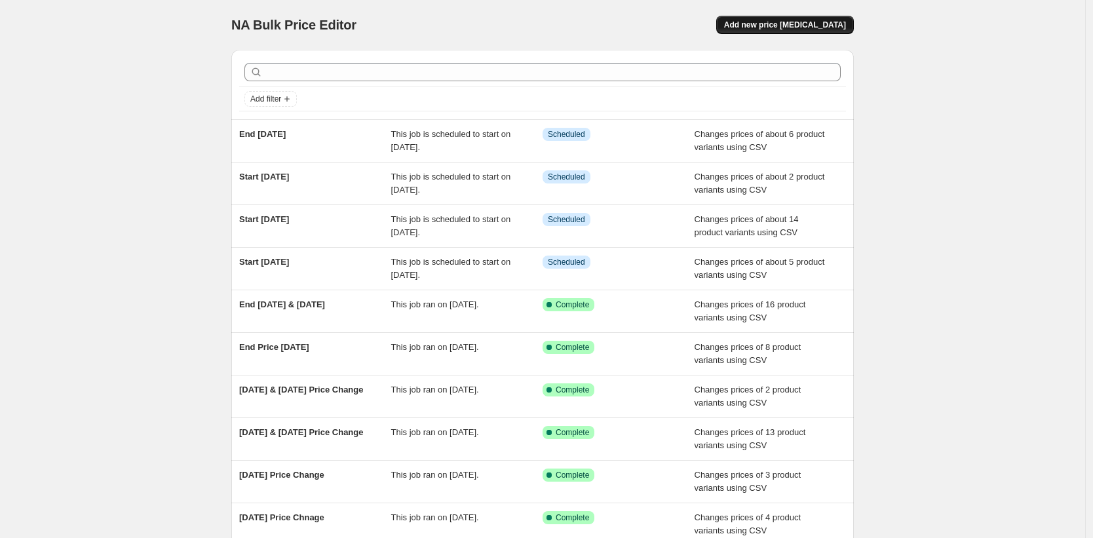
click at [773, 23] on span "Add new price [MEDICAL_DATA]" at bounding box center [785, 25] width 122 height 10
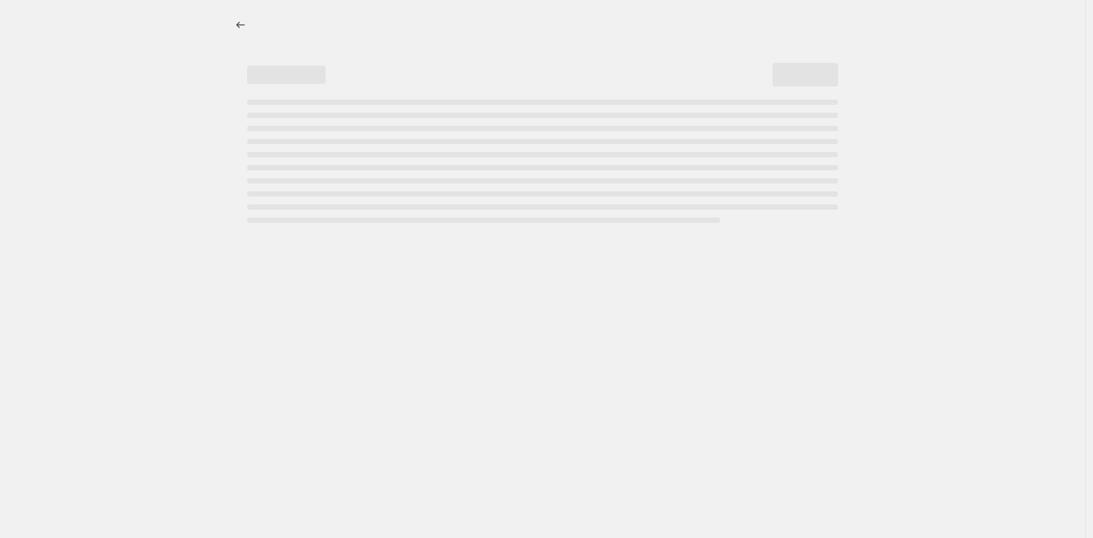
select select "percentage"
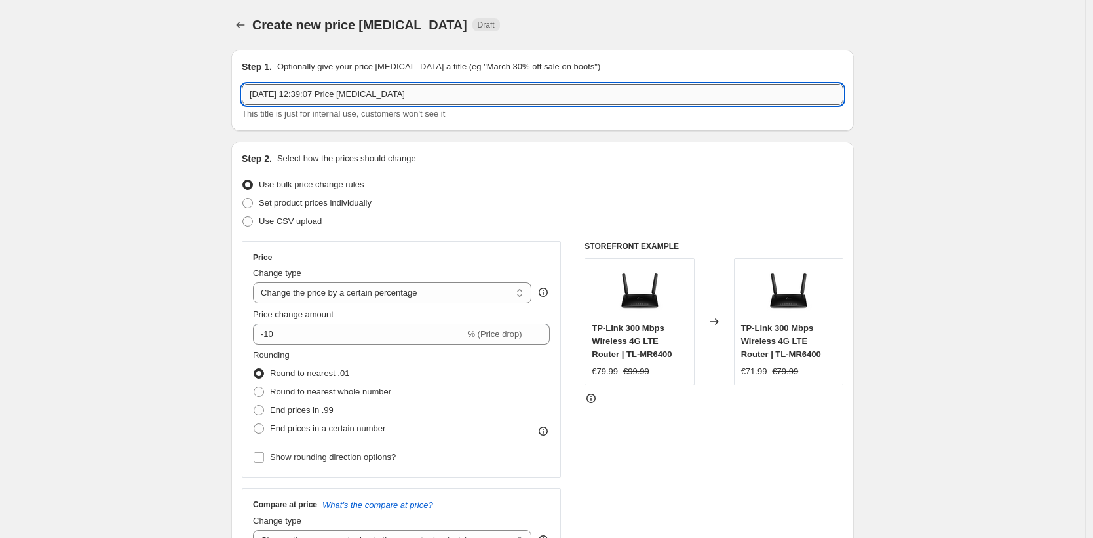
click at [279, 98] on input "[DATE] 12:39:07 Price [MEDICAL_DATA]" at bounding box center [543, 94] width 602 height 21
type input "Start [DATE]"
click at [307, 222] on span "Use CSV upload" at bounding box center [290, 221] width 63 height 10
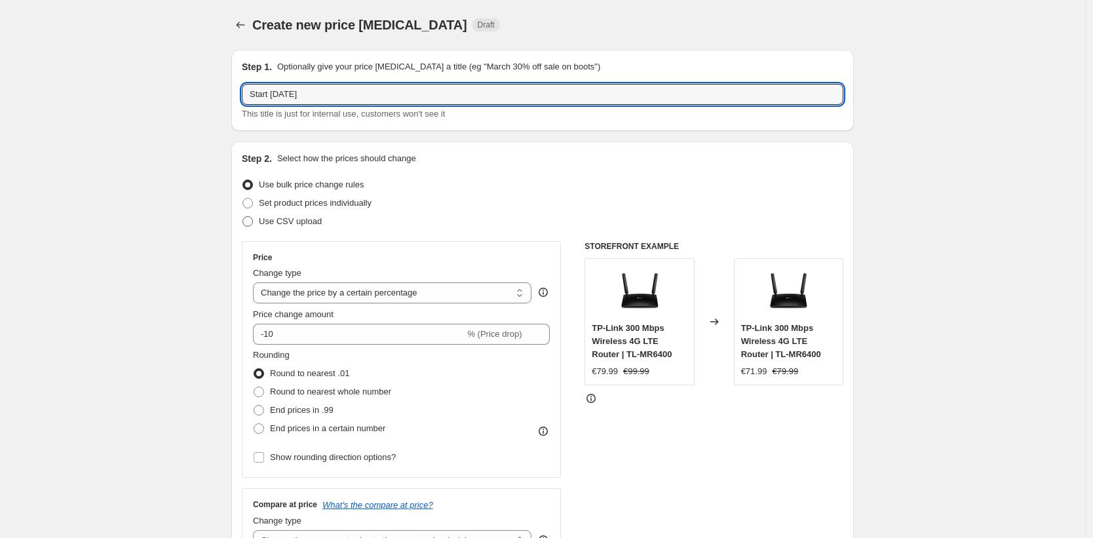
click at [243, 217] on input "Use CSV upload" at bounding box center [242, 216] width 1 height 1
radio input "true"
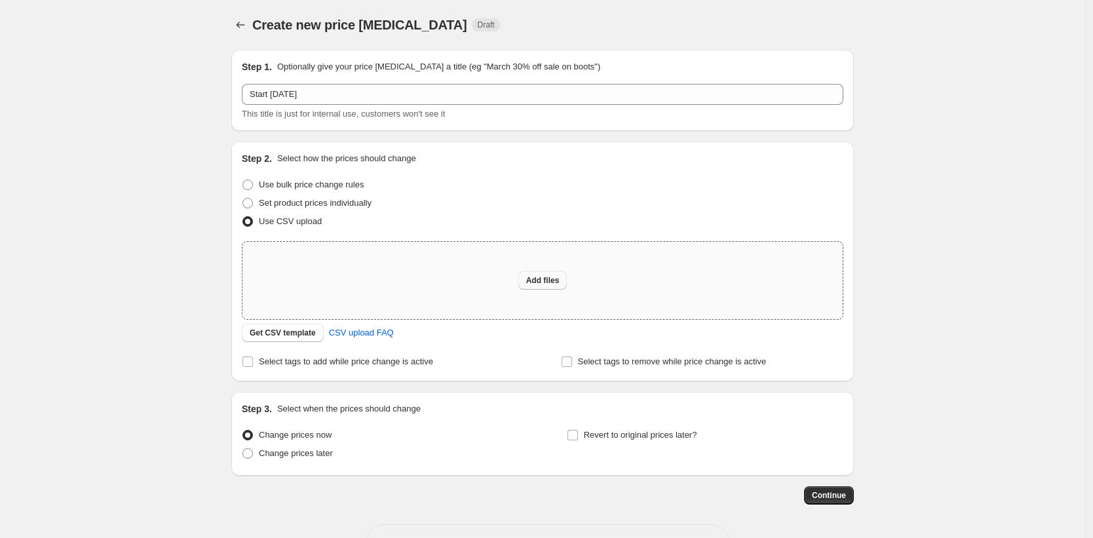
click at [545, 279] on span "Add files" at bounding box center [542, 280] width 33 height 10
type input "C:\fakepath\Start-22-sept.csv"
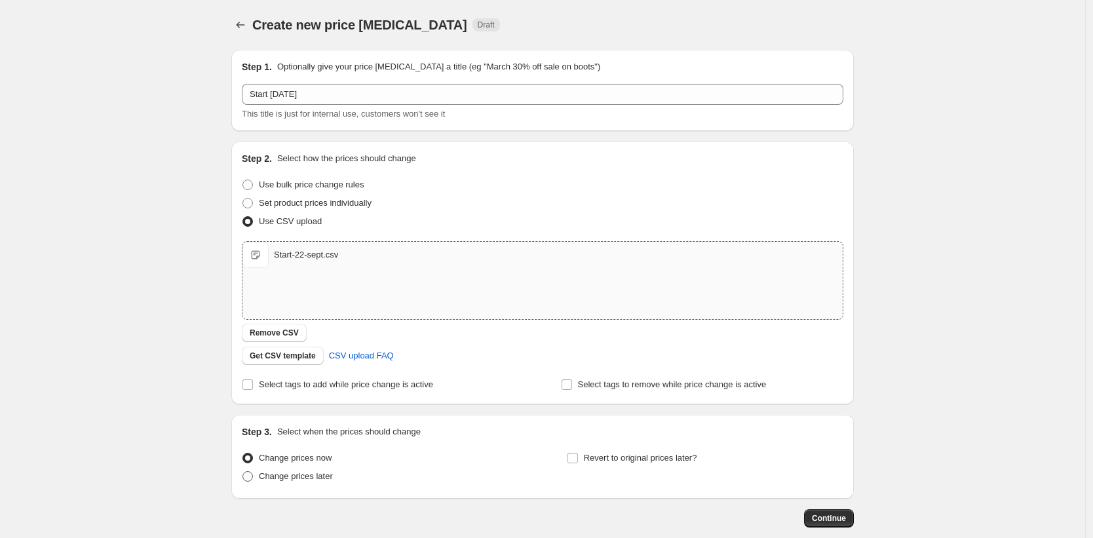
click at [317, 477] on span "Change prices later" at bounding box center [296, 476] width 74 height 10
click at [243, 472] on input "Change prices later" at bounding box center [242, 471] width 1 height 1
radio input "true"
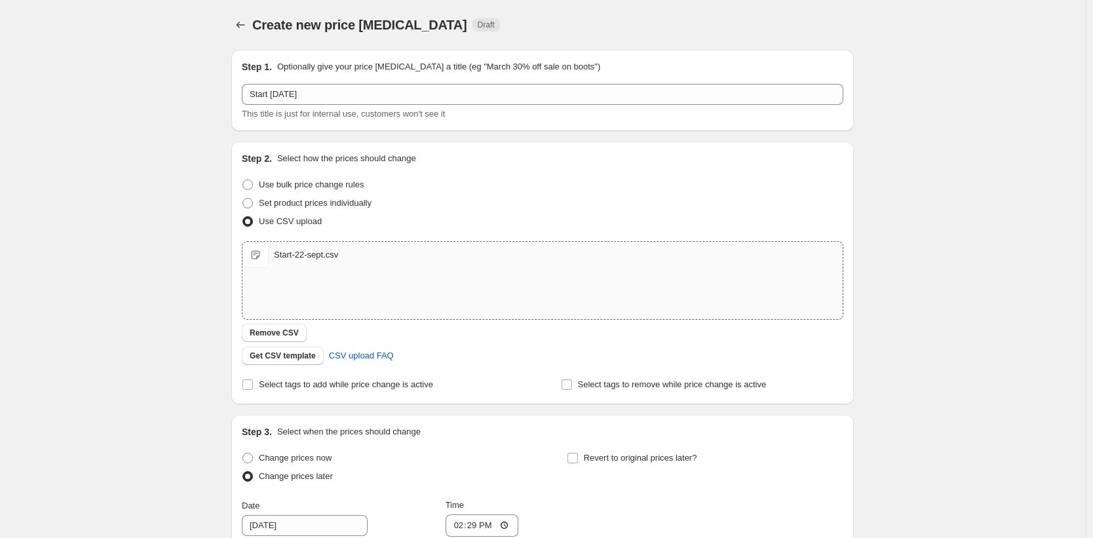
scroll to position [315, 0]
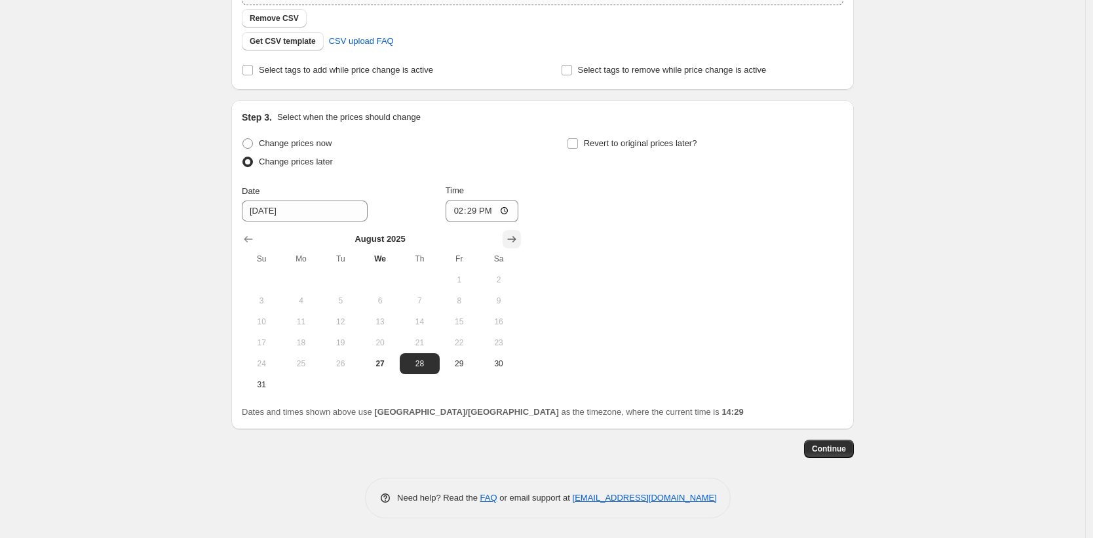
click at [511, 237] on icon "Show next month, September 2025" at bounding box center [511, 239] width 13 height 13
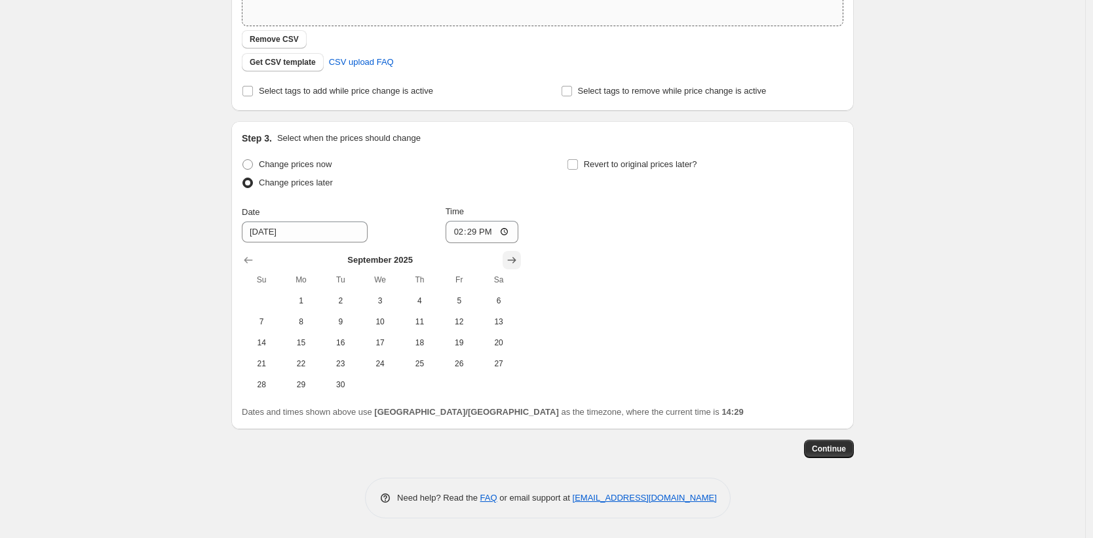
scroll to position [294, 0]
click at [494, 347] on button "20" at bounding box center [498, 342] width 39 height 21
type input "[DATE]"
click at [472, 239] on input "14:29" at bounding box center [482, 232] width 73 height 22
type input "03:00"
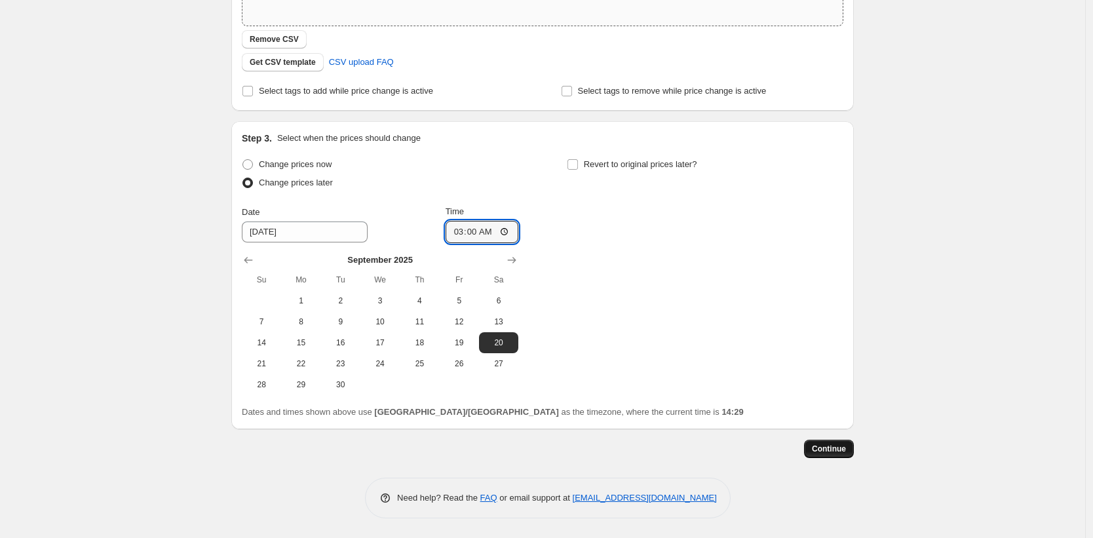
click at [832, 451] on span "Continue" at bounding box center [829, 449] width 34 height 10
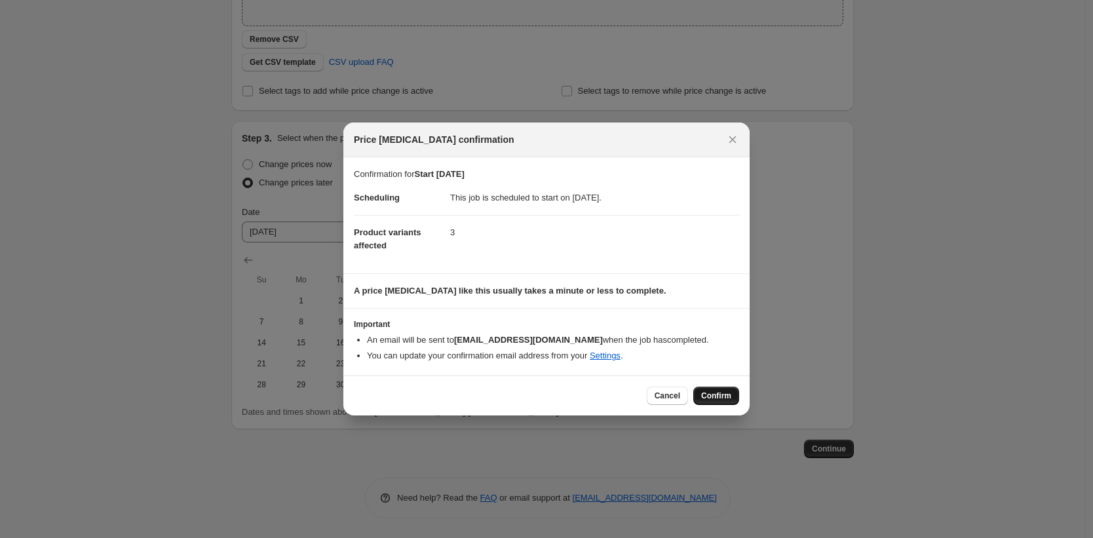
click at [723, 393] on span "Confirm" at bounding box center [716, 396] width 30 height 10
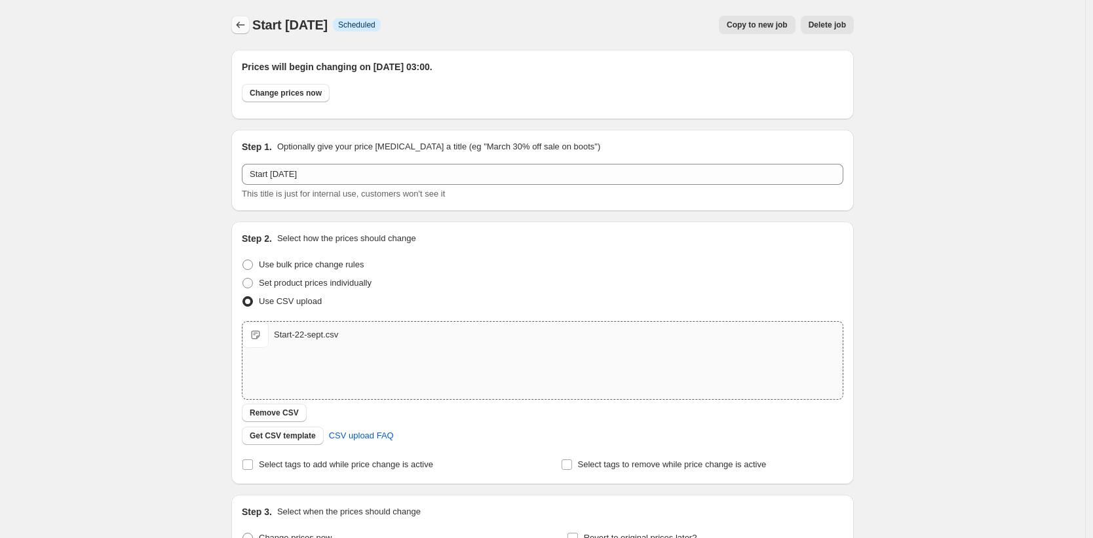
click at [240, 26] on icon "Price change jobs" at bounding box center [241, 25] width 9 height 7
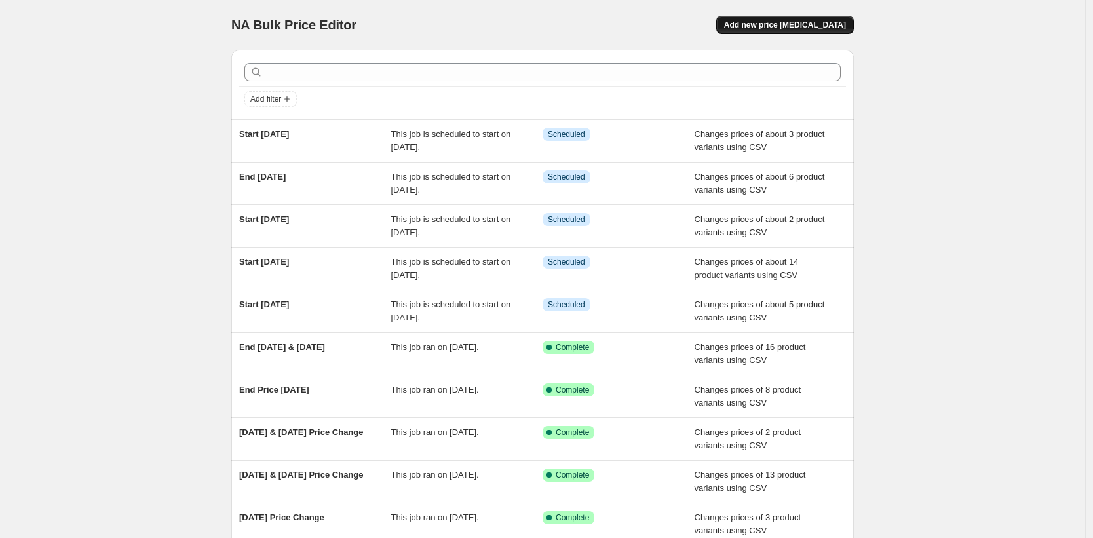
click at [803, 20] on span "Add new price [MEDICAL_DATA]" at bounding box center [785, 25] width 122 height 10
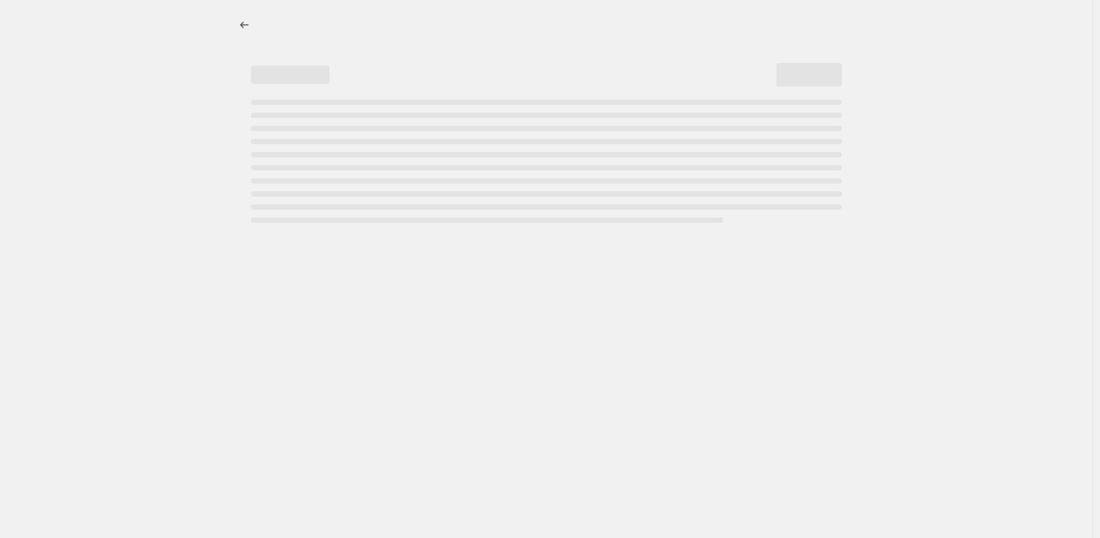
select select "percentage"
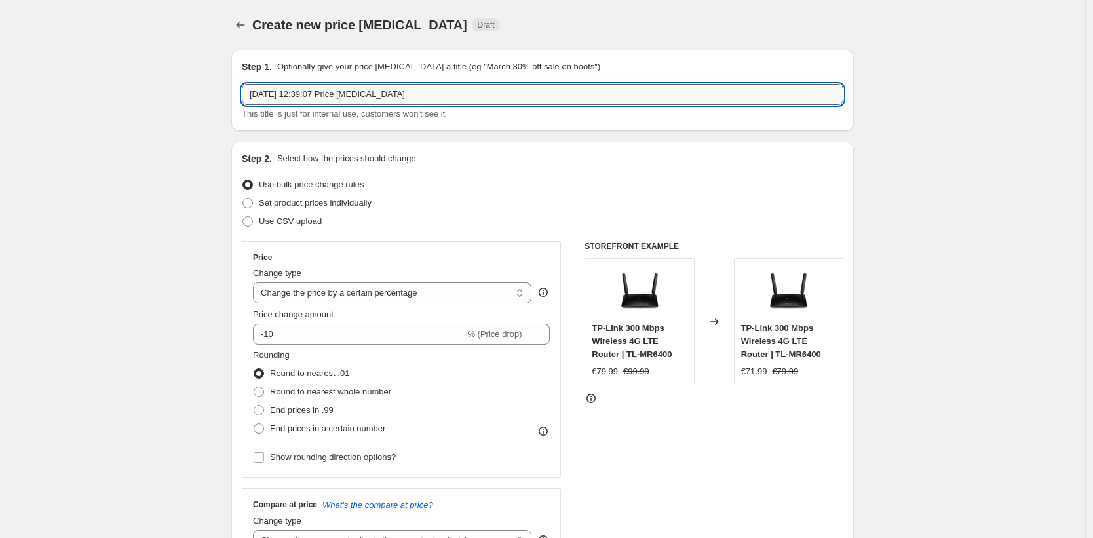
click at [339, 98] on input "[DATE] 12:39:07 Price [MEDICAL_DATA]" at bounding box center [543, 94] width 602 height 21
type input "End [DATE]"
click at [259, 223] on label "Use CSV upload" at bounding box center [282, 221] width 80 height 18
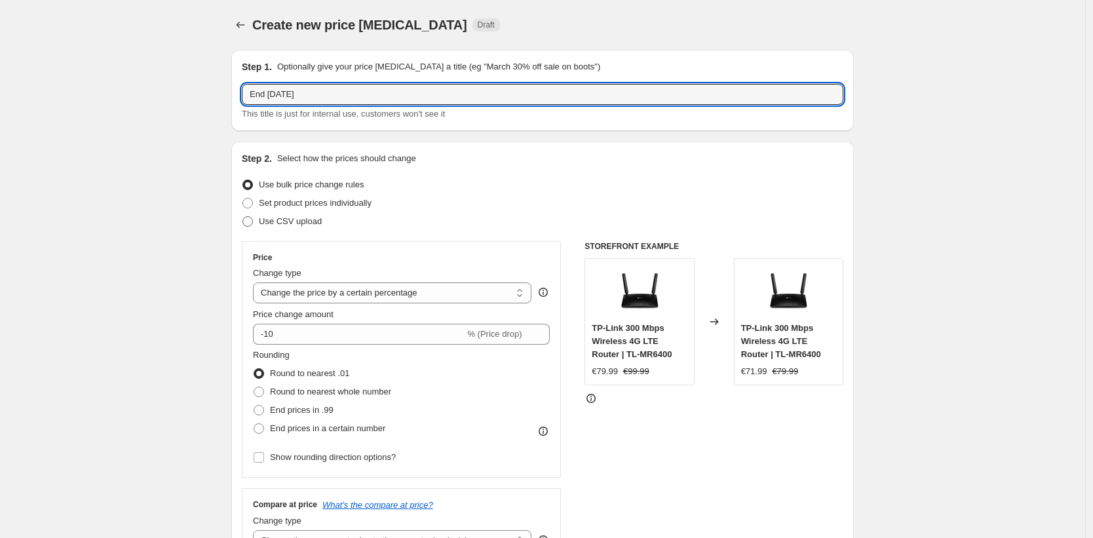
click at [243, 217] on input "Use CSV upload" at bounding box center [242, 216] width 1 height 1
radio input "true"
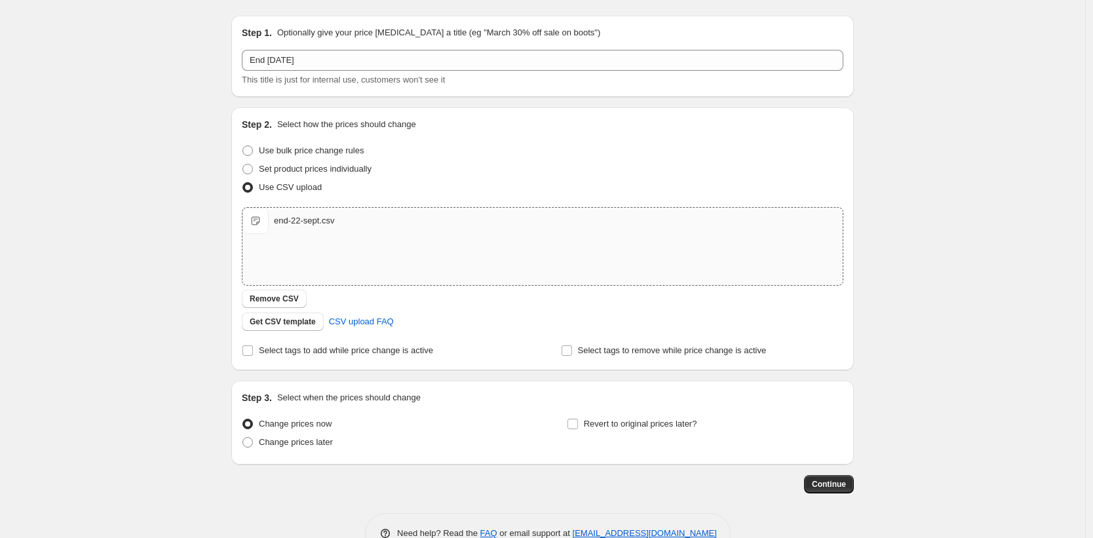
scroll to position [69, 0]
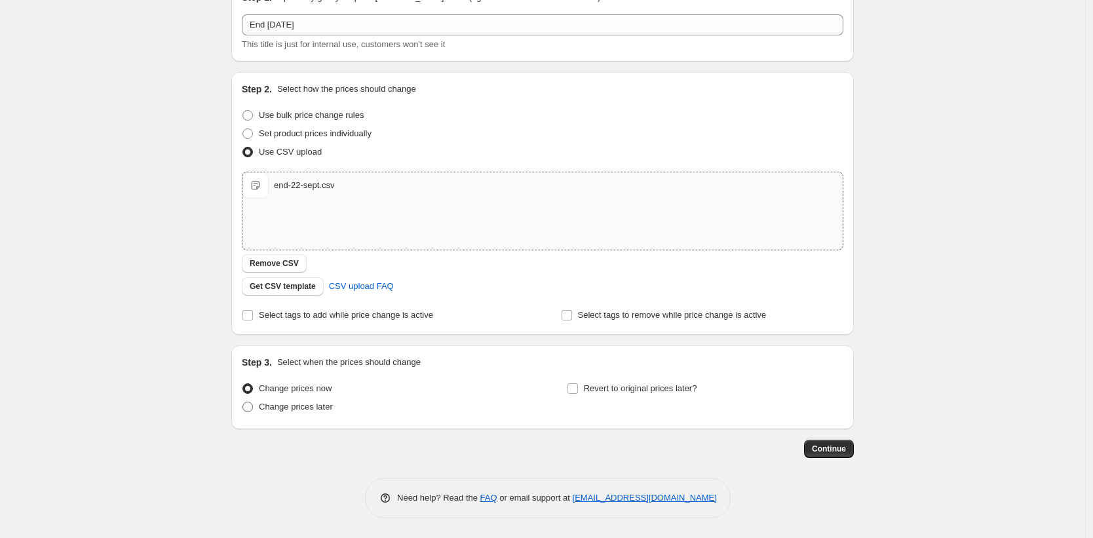
click at [272, 412] on span "Change prices later" at bounding box center [296, 406] width 74 height 13
click at [243, 402] on input "Change prices later" at bounding box center [242, 402] width 1 height 1
radio input "true"
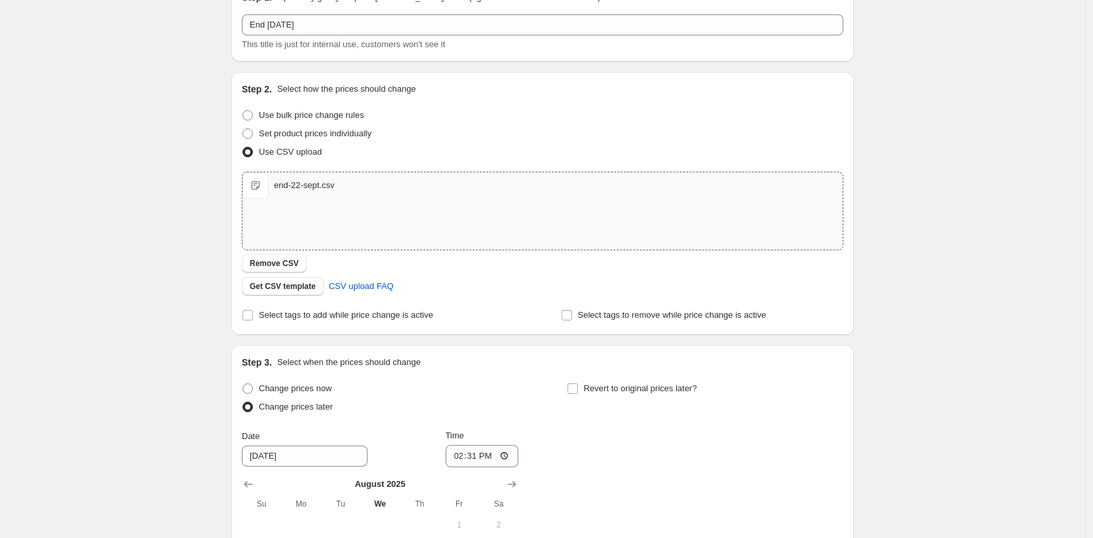
scroll to position [315, 0]
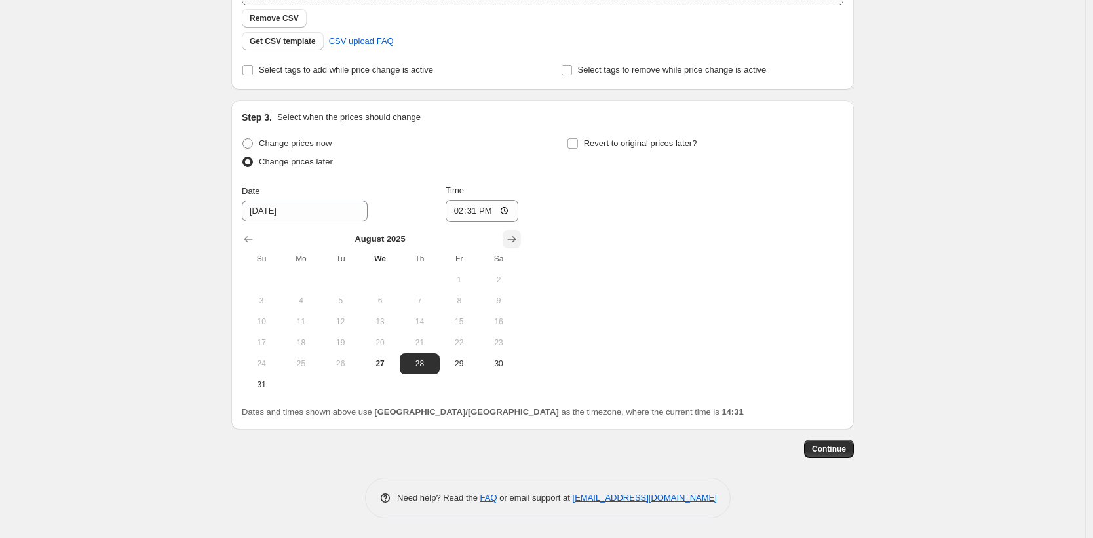
click at [510, 239] on icon "Show next month, September 2025" at bounding box center [511, 239] width 13 height 13
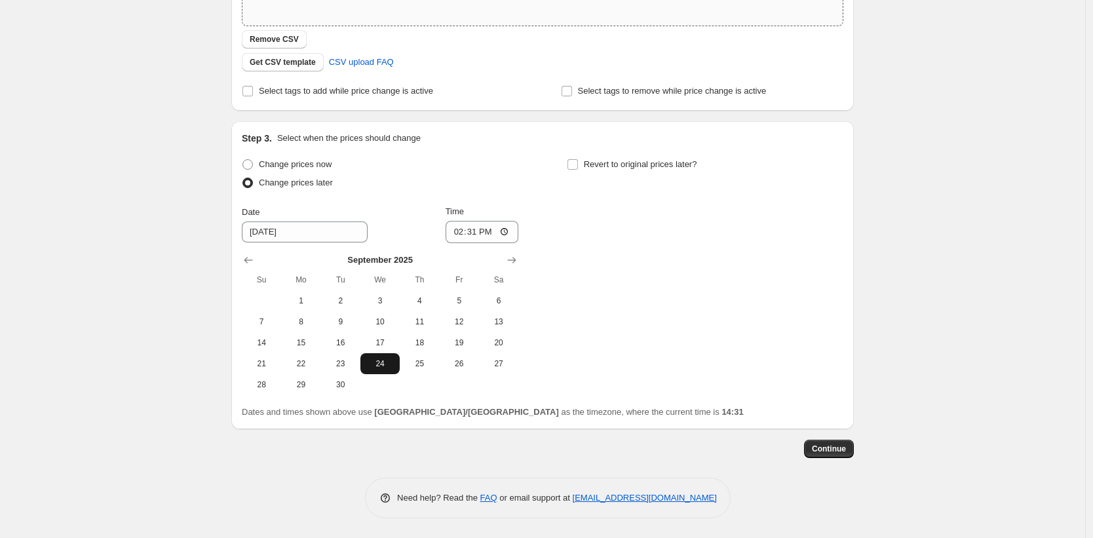
click at [394, 364] on span "24" at bounding box center [380, 363] width 29 height 10
type input "[DATE]"
click at [472, 235] on input "14:31" at bounding box center [482, 232] width 73 height 22
type input "03:00"
click at [843, 449] on span "Continue" at bounding box center [829, 449] width 34 height 10
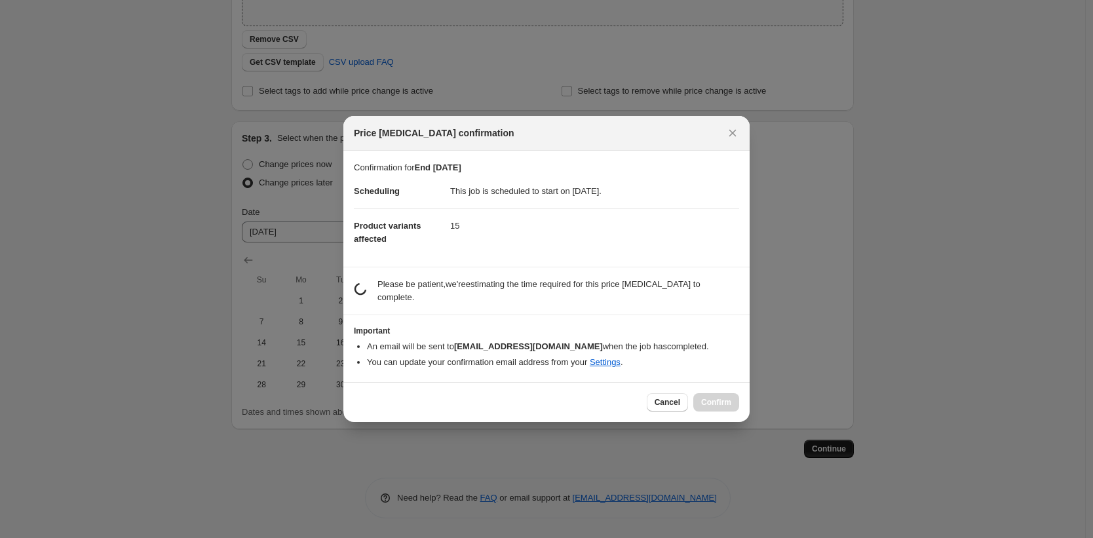
scroll to position [0, 0]
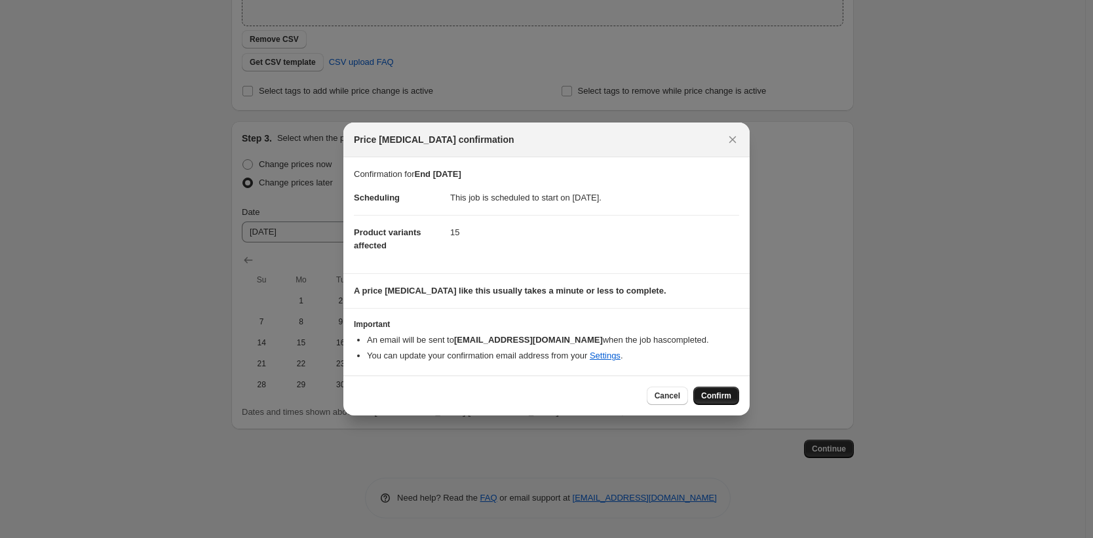
click at [716, 396] on span "Confirm" at bounding box center [716, 396] width 30 height 10
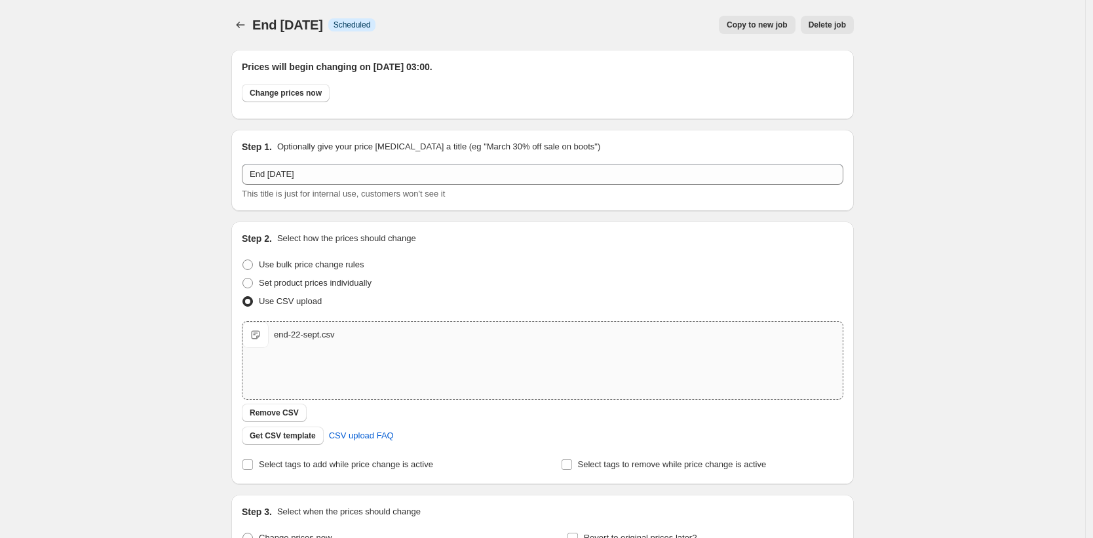
scroll to position [294, 0]
